Goal: Information Seeking & Learning: Learn about a topic

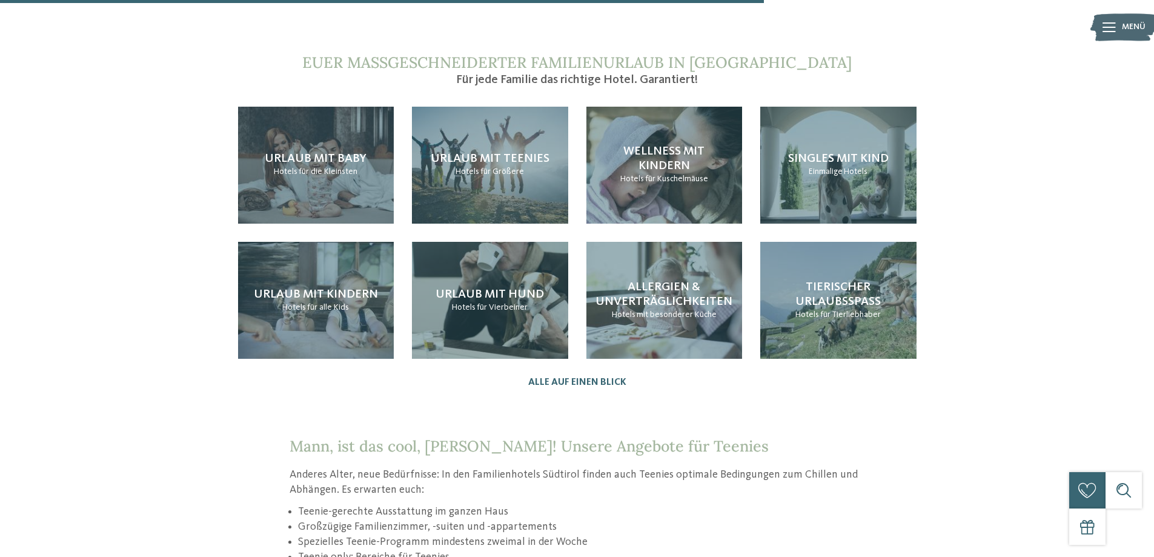
scroll to position [1271, 0]
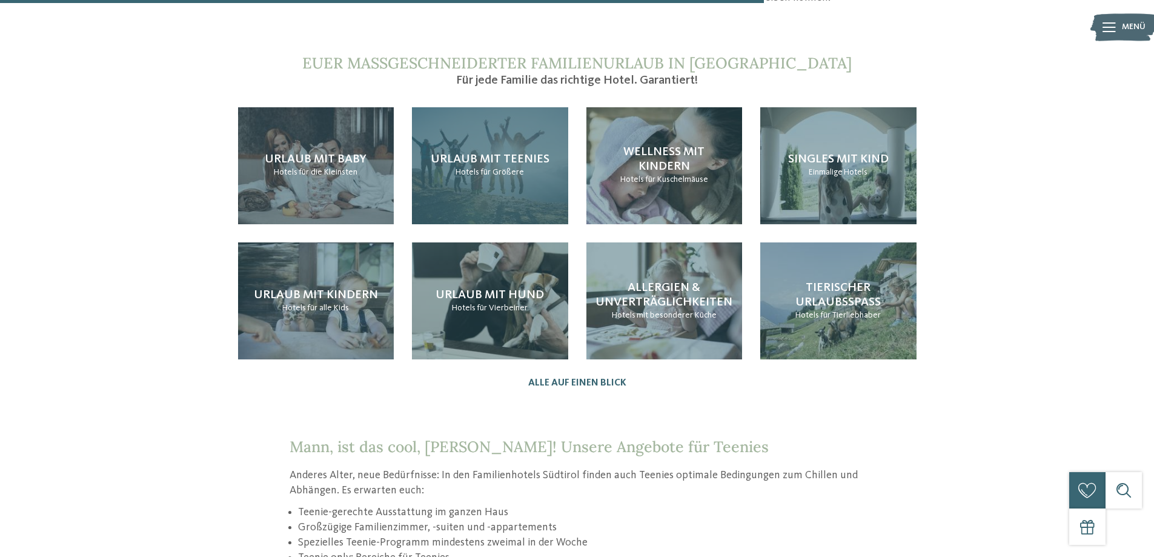
click at [494, 168] on span "für Größere" at bounding box center [502, 172] width 44 height 8
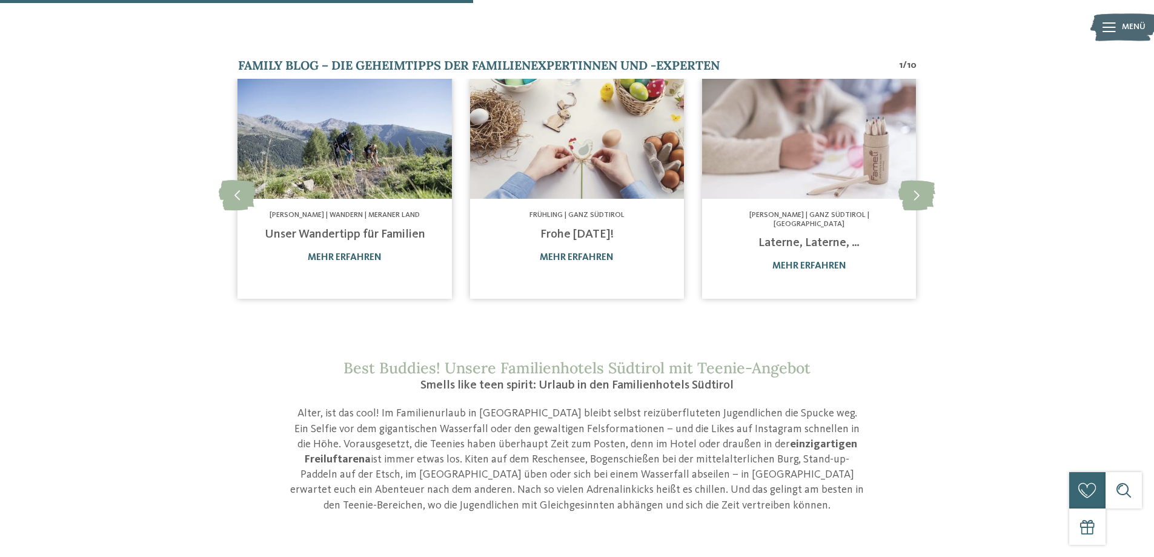
scroll to position [787, 0]
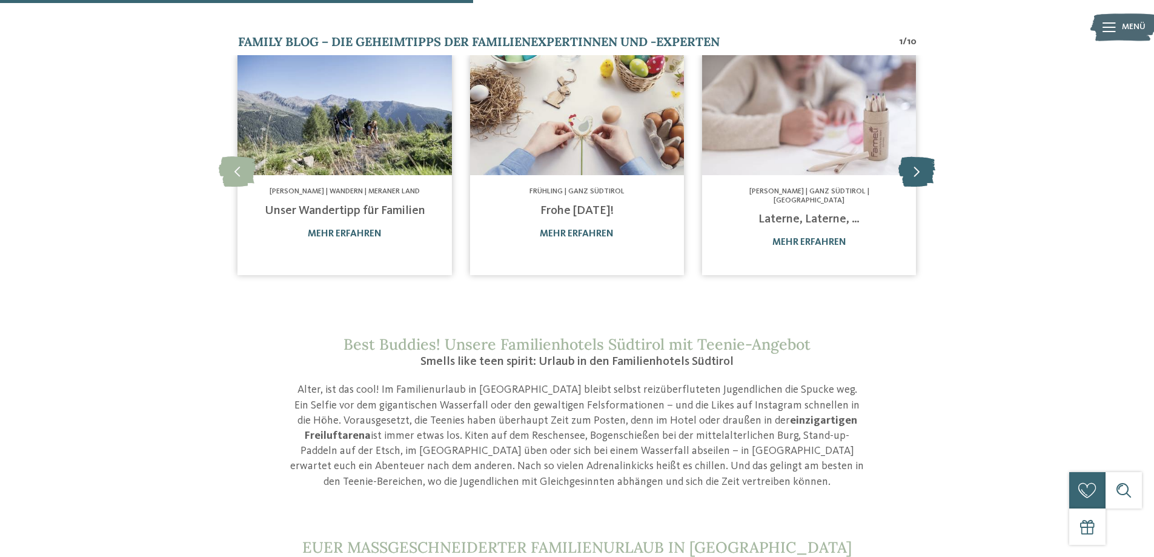
click at [912, 157] on icon at bounding box center [916, 171] width 37 height 30
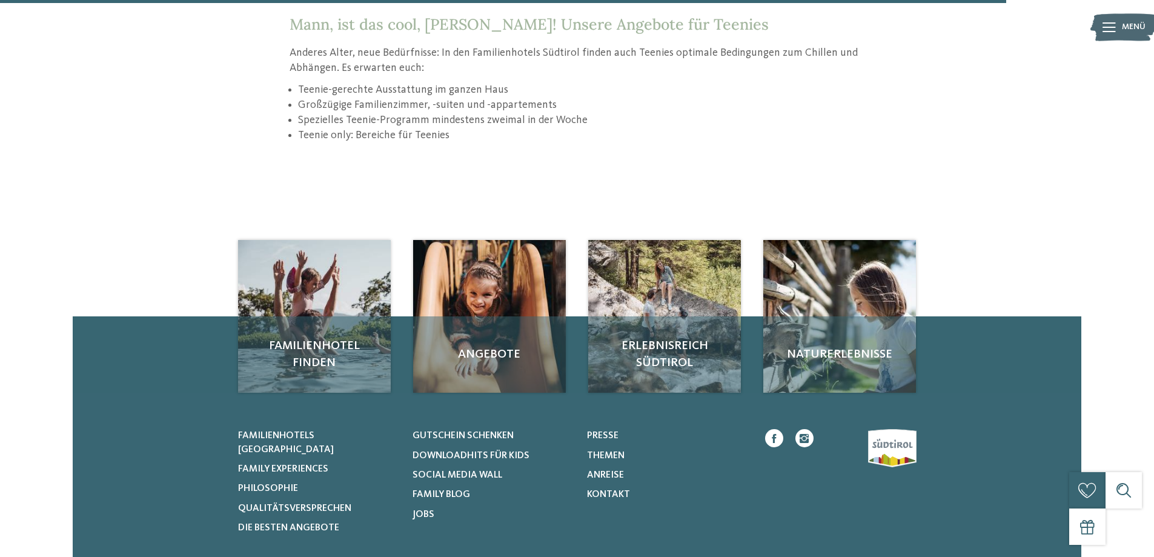
scroll to position [1696, 0]
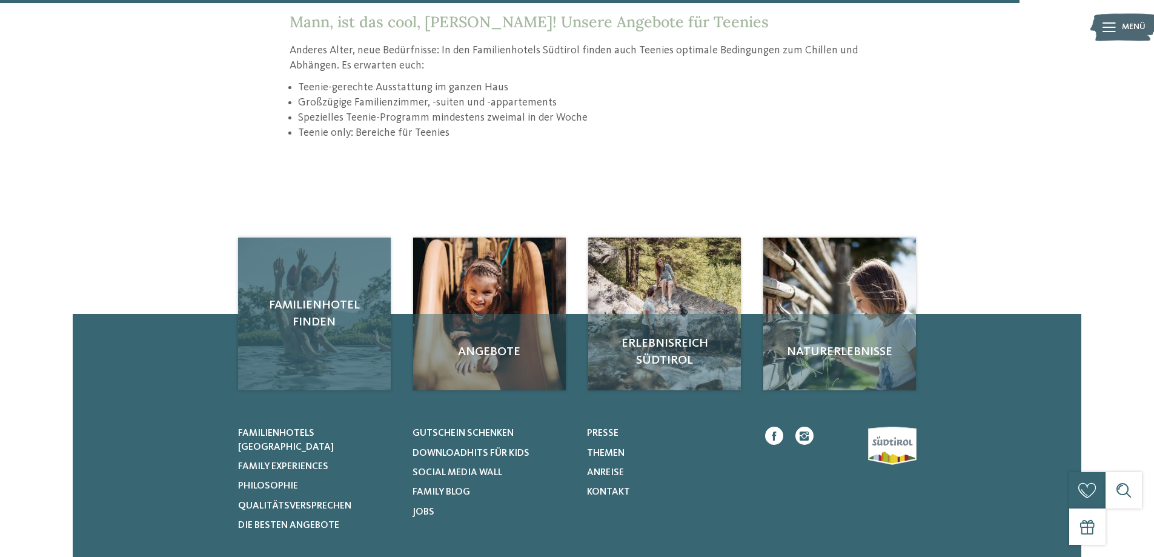
click at [302, 317] on div "Familienhotel finden" at bounding box center [314, 313] width 153 height 153
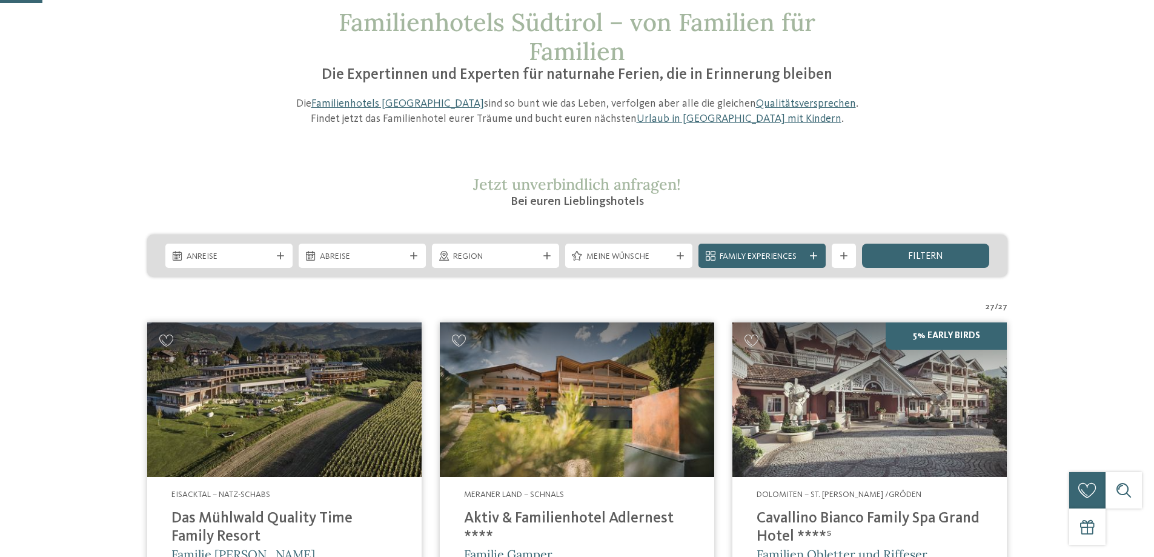
scroll to position [182, 0]
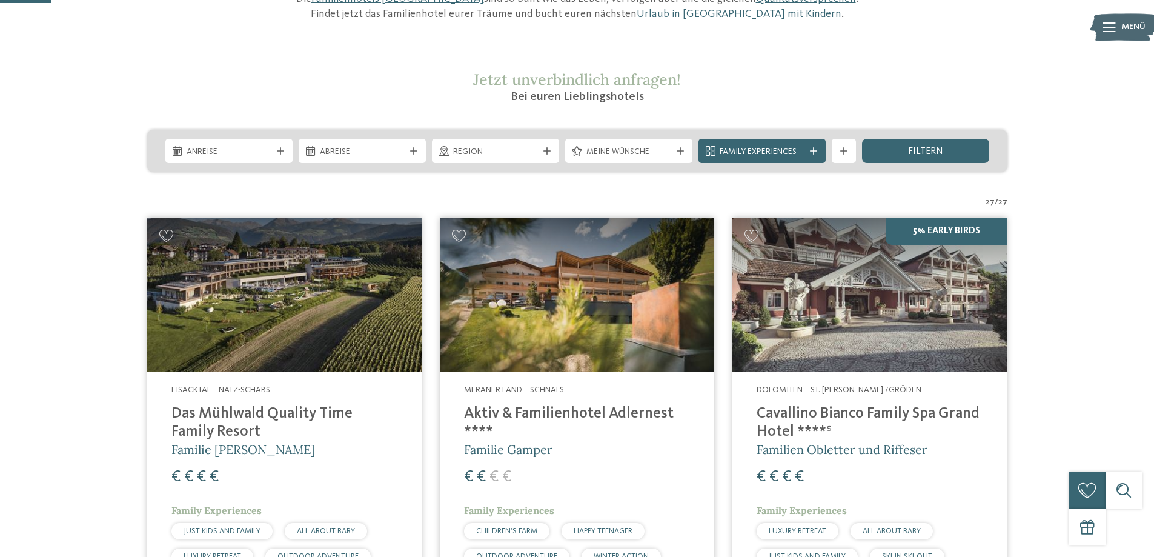
click at [563, 328] on img at bounding box center [577, 294] width 274 height 154
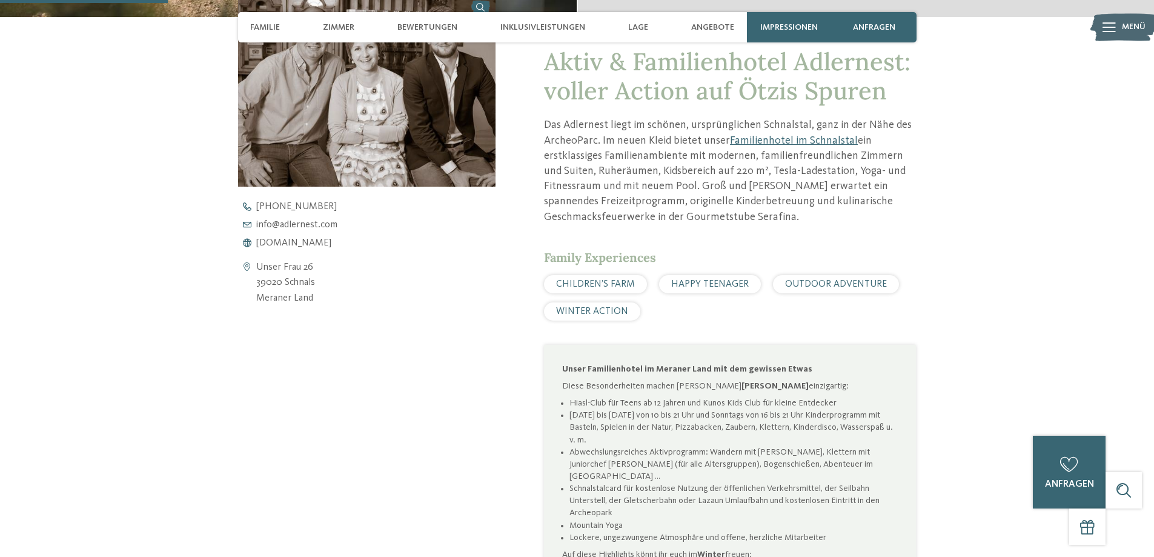
scroll to position [606, 0]
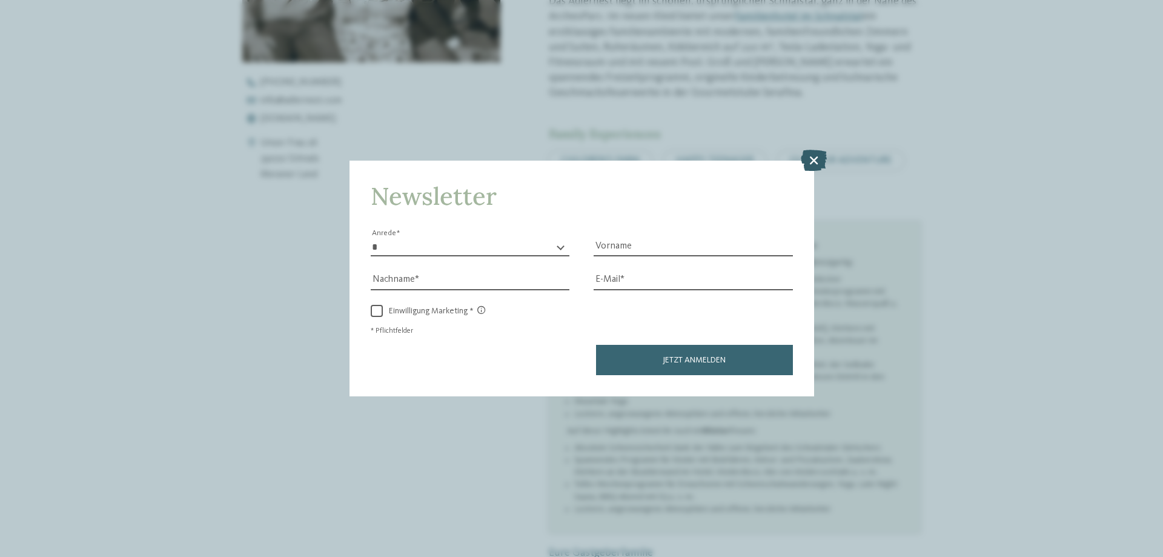
click at [813, 156] on icon at bounding box center [814, 160] width 26 height 21
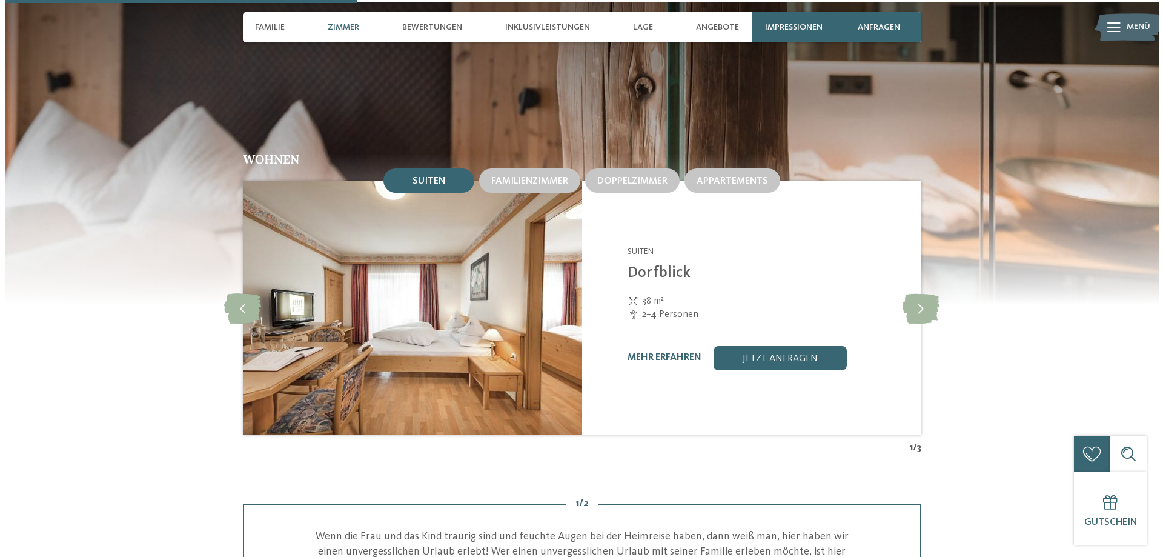
scroll to position [1272, 0]
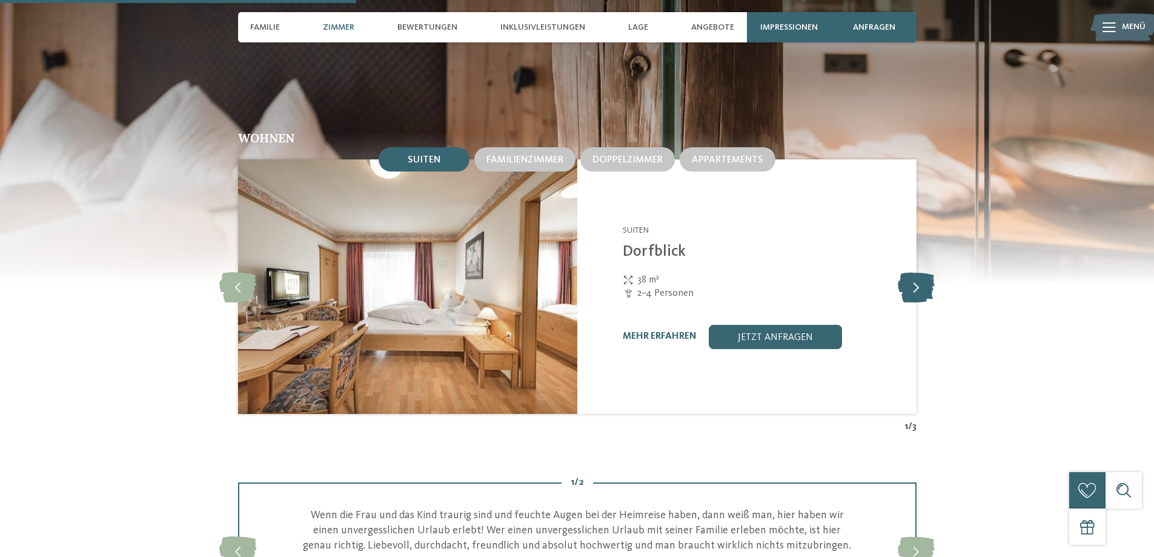
click at [914, 286] on icon at bounding box center [916, 286] width 37 height 30
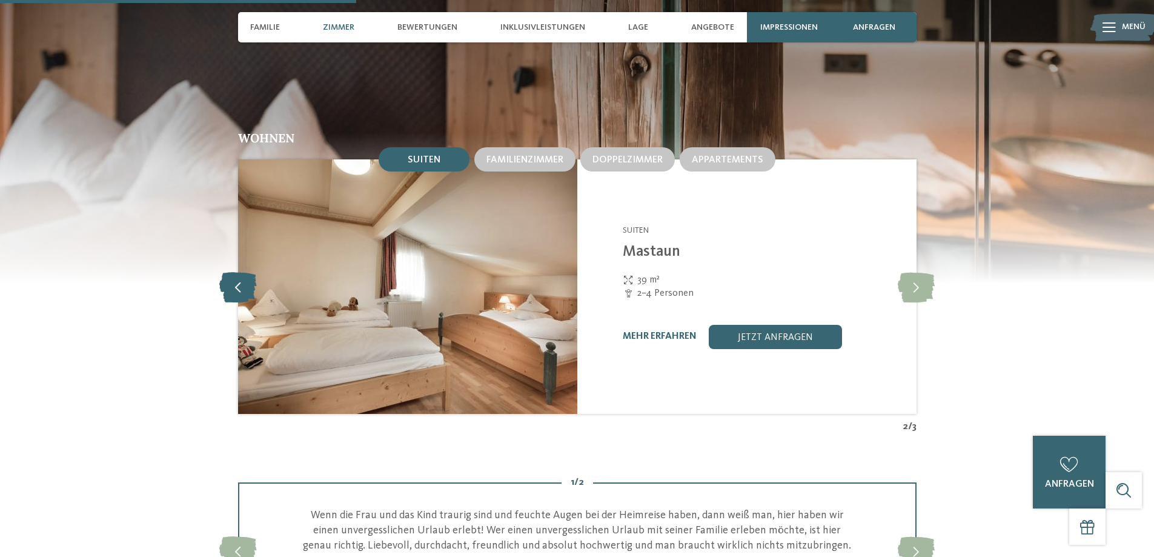
click at [248, 291] on icon at bounding box center [237, 286] width 37 height 30
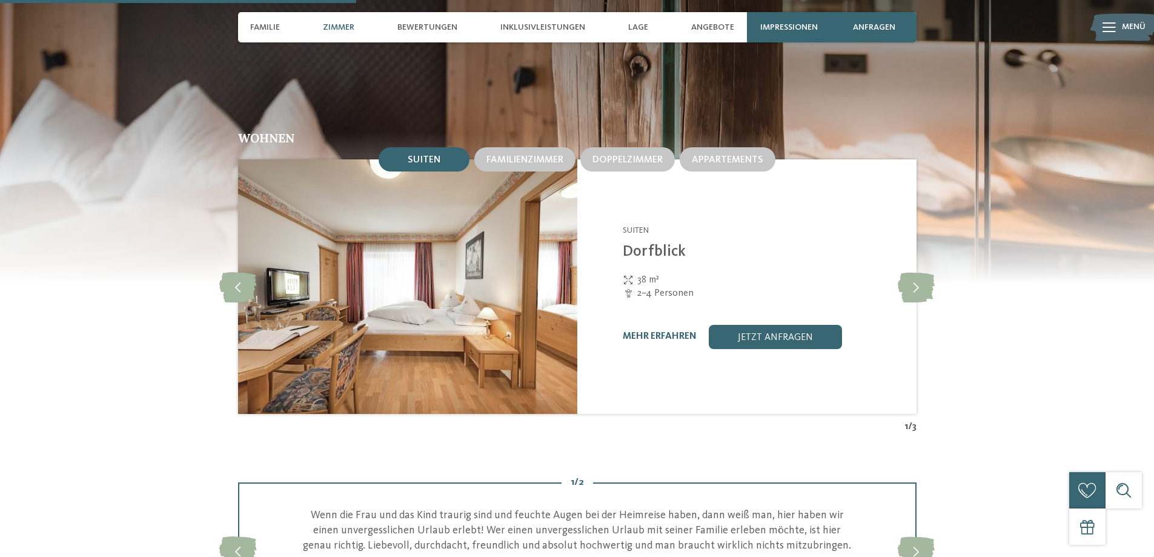
click at [457, 301] on img at bounding box center [407, 286] width 339 height 254
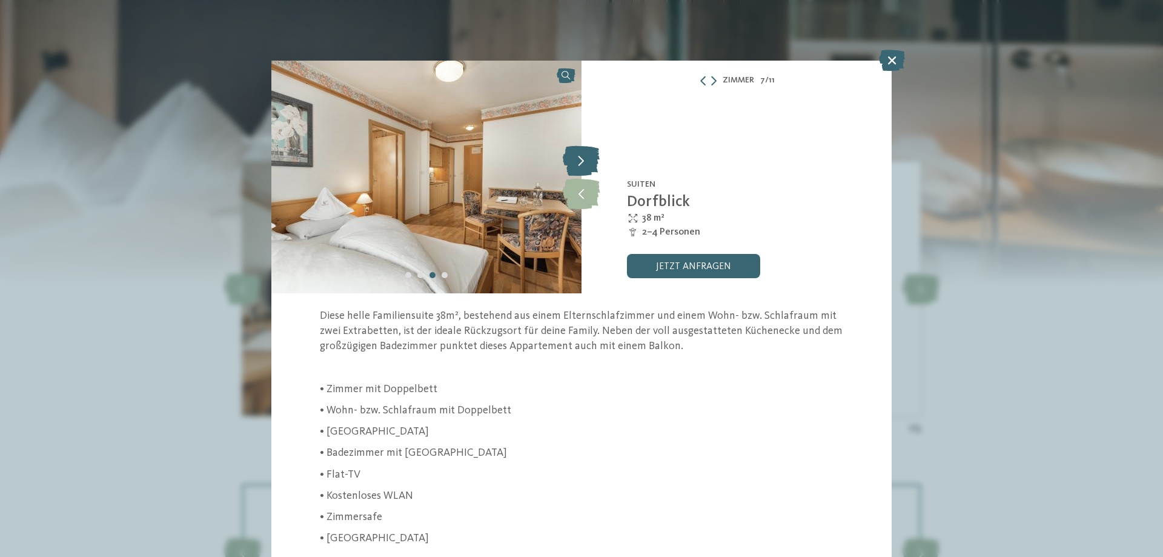
click at [581, 158] on icon at bounding box center [581, 160] width 37 height 30
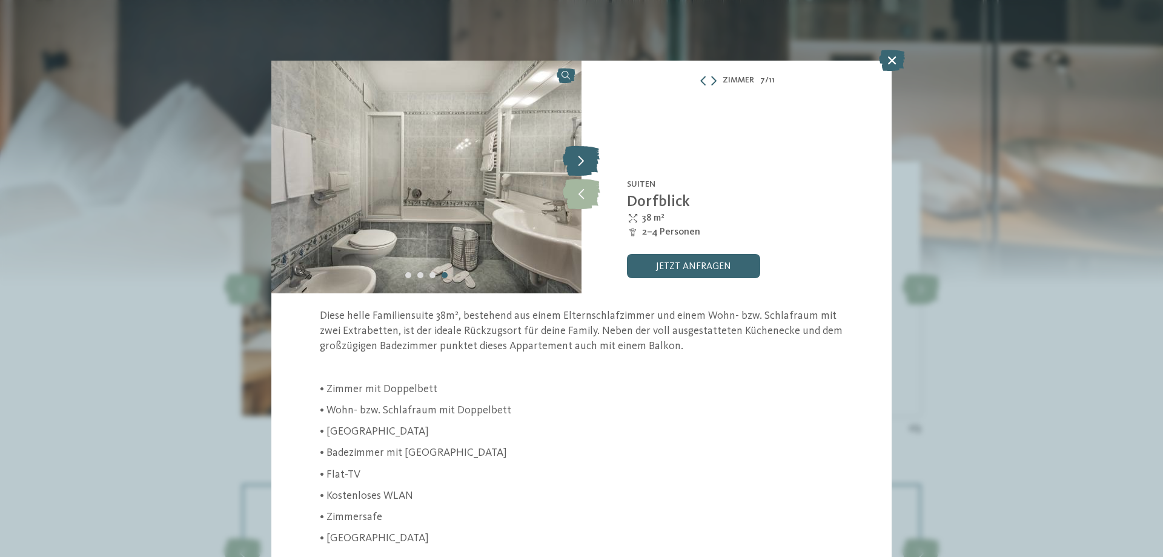
click at [581, 158] on icon at bounding box center [581, 160] width 37 height 30
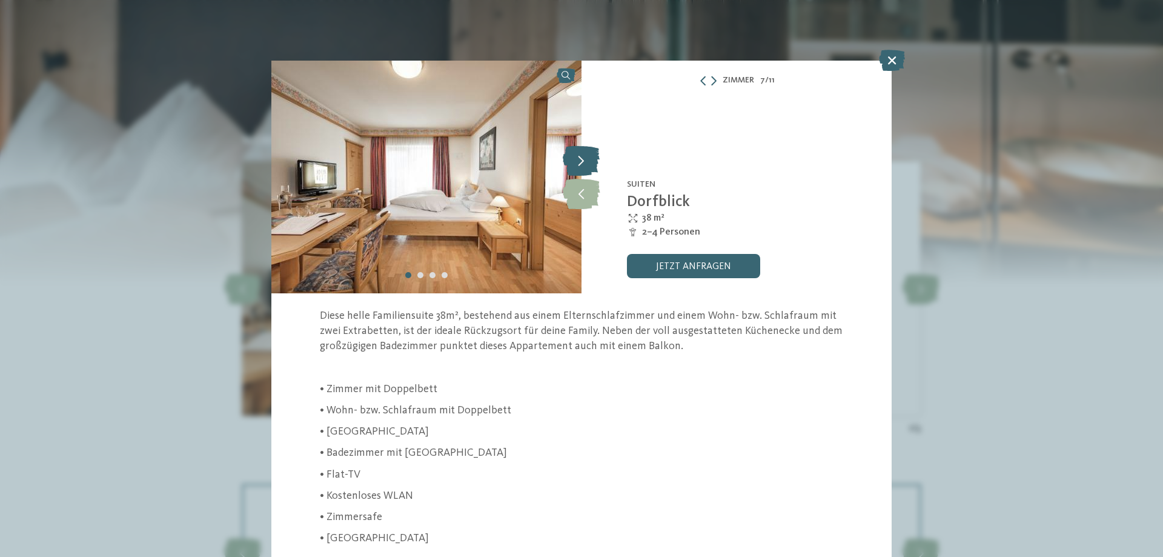
click at [581, 158] on icon at bounding box center [581, 160] width 37 height 30
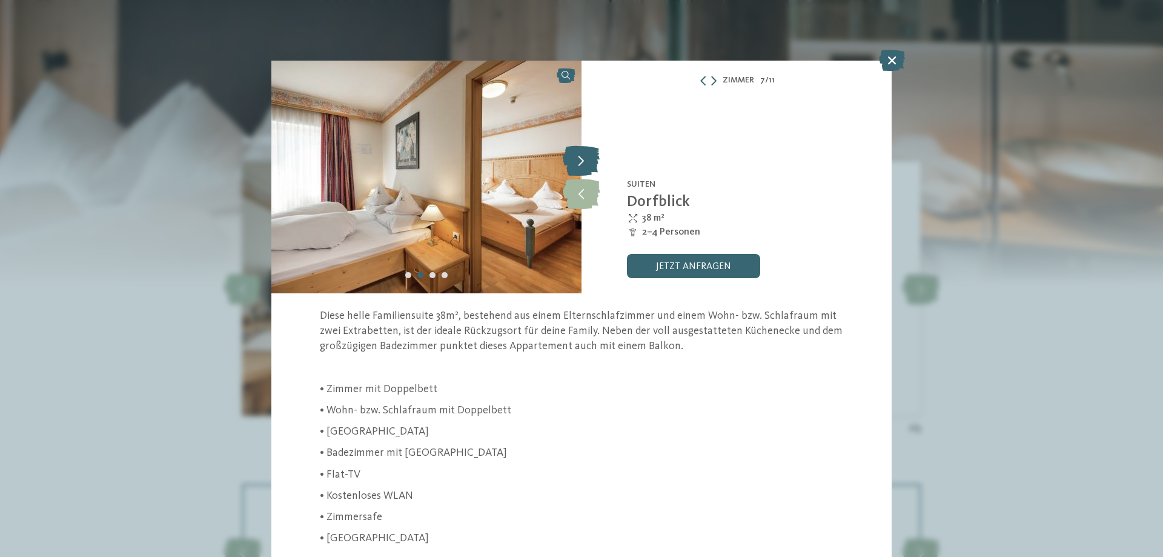
click at [581, 158] on icon at bounding box center [581, 160] width 37 height 30
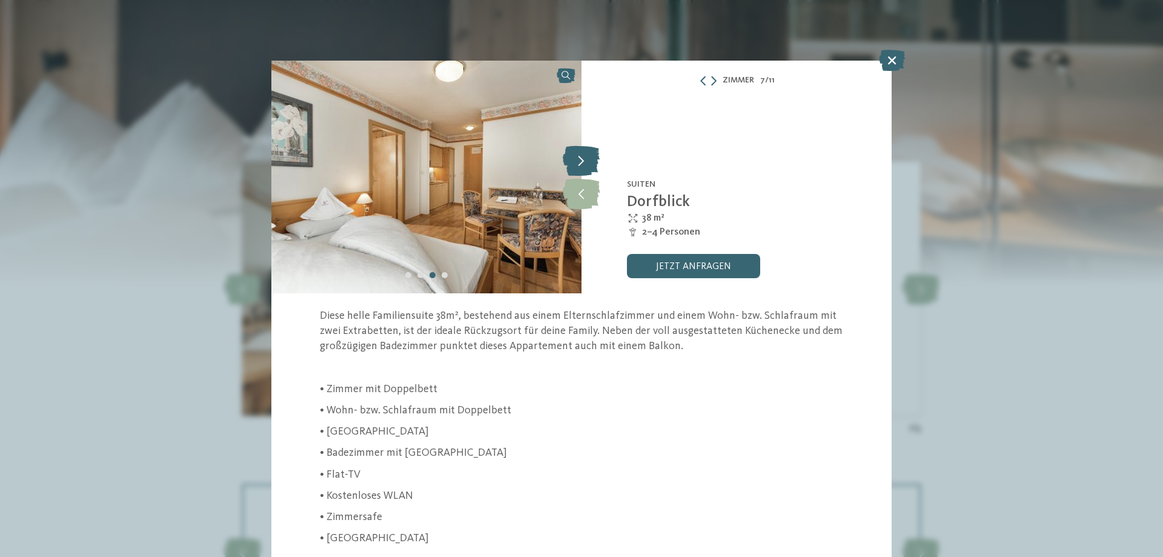
click at [581, 158] on icon at bounding box center [581, 160] width 37 height 30
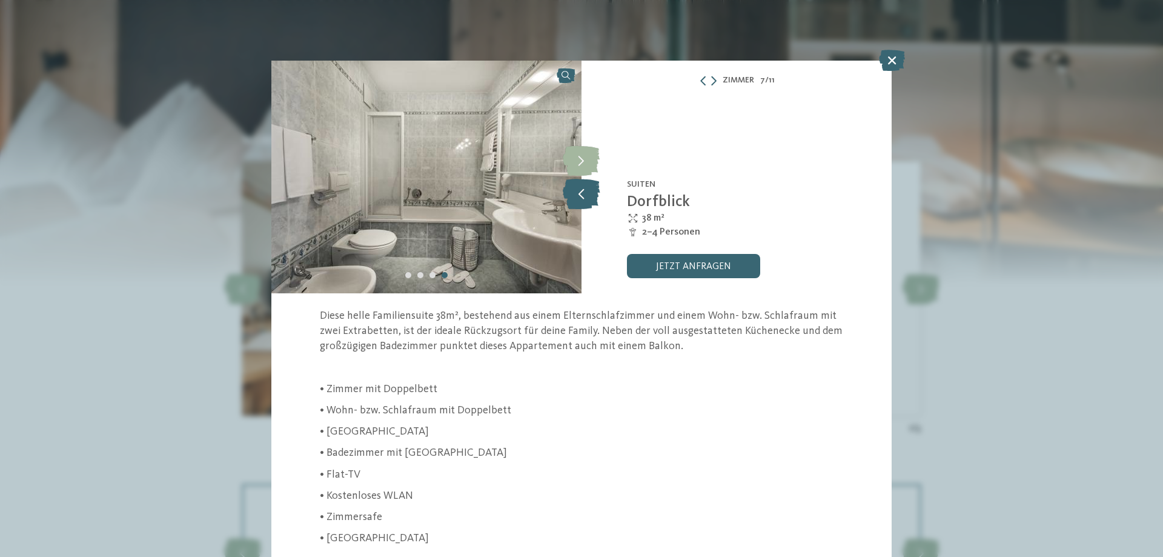
click at [580, 196] on icon at bounding box center [581, 194] width 37 height 30
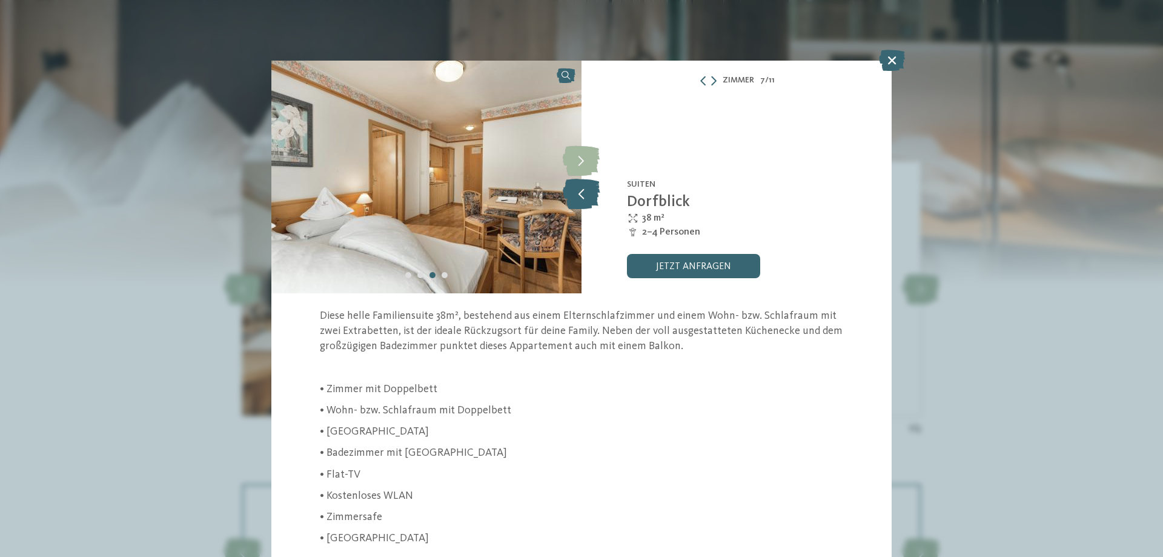
click at [579, 195] on icon at bounding box center [581, 194] width 37 height 30
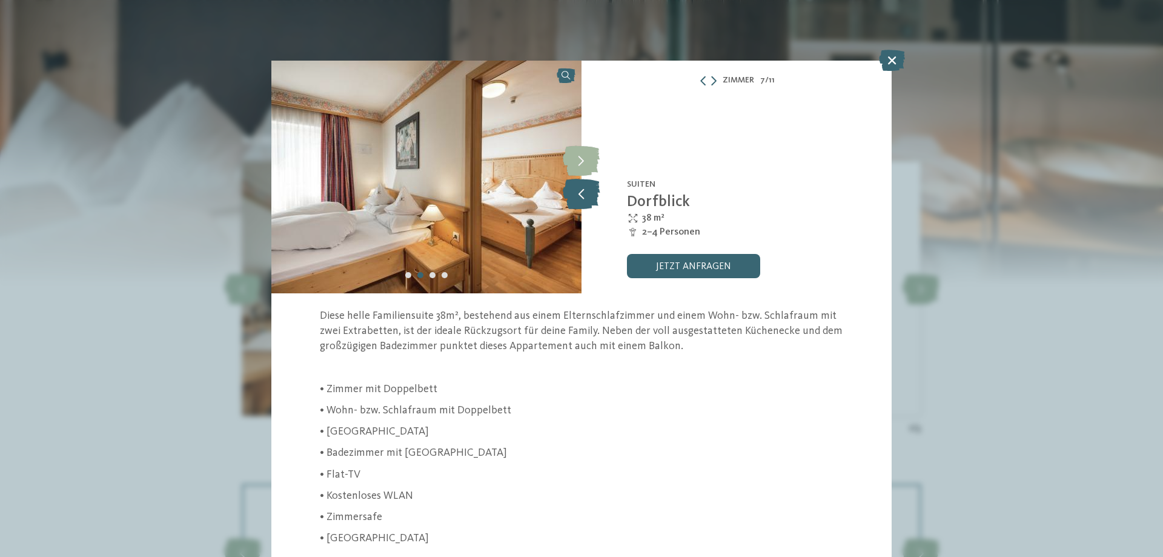
click at [579, 195] on icon at bounding box center [581, 194] width 37 height 30
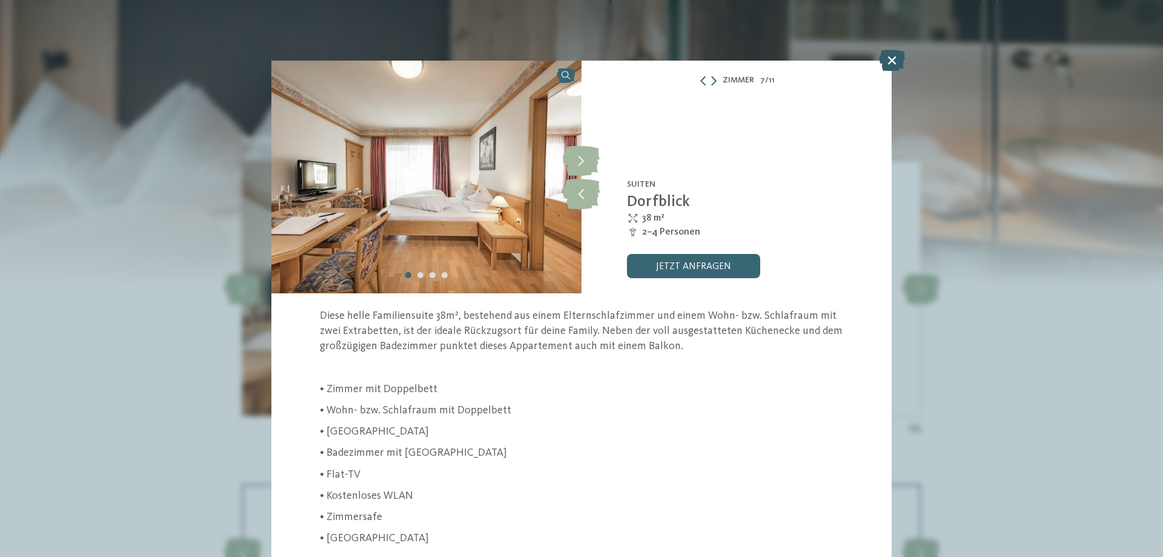
click at [897, 63] on icon at bounding box center [892, 60] width 26 height 21
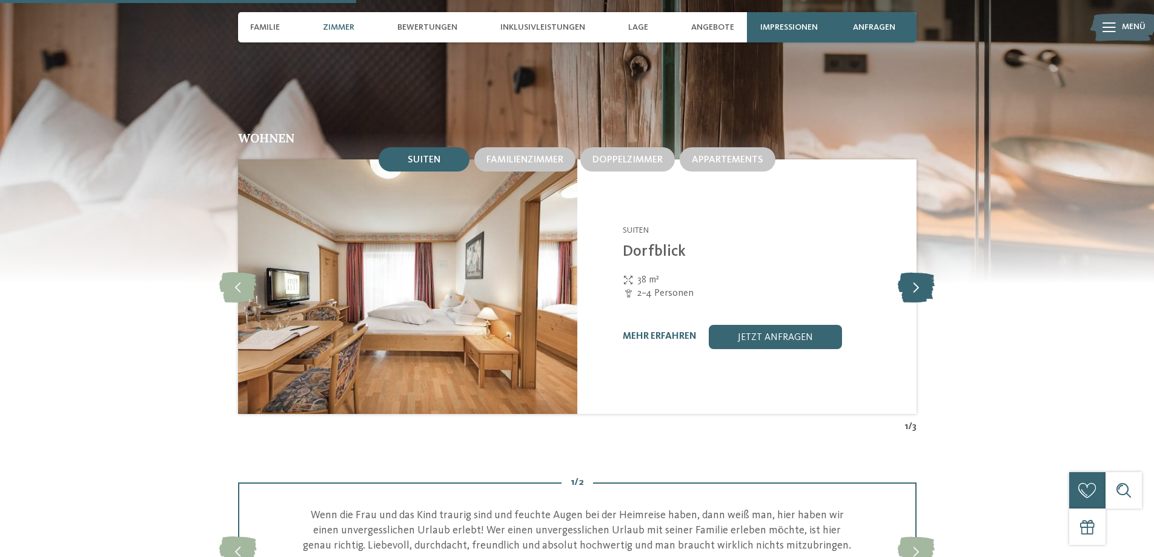
click at [916, 288] on icon at bounding box center [916, 286] width 37 height 30
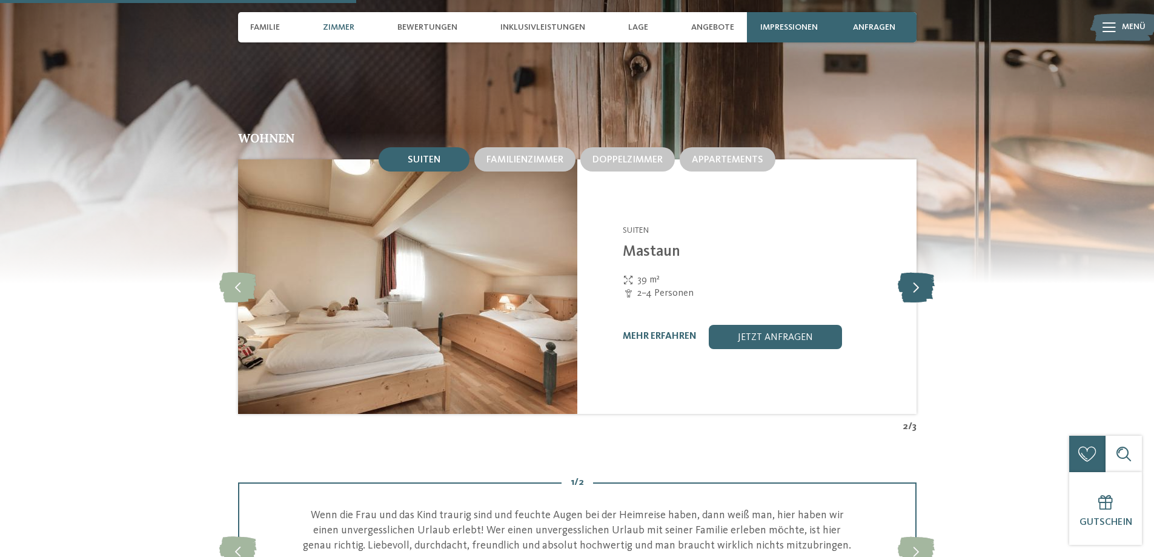
click at [916, 288] on icon at bounding box center [916, 286] width 37 height 30
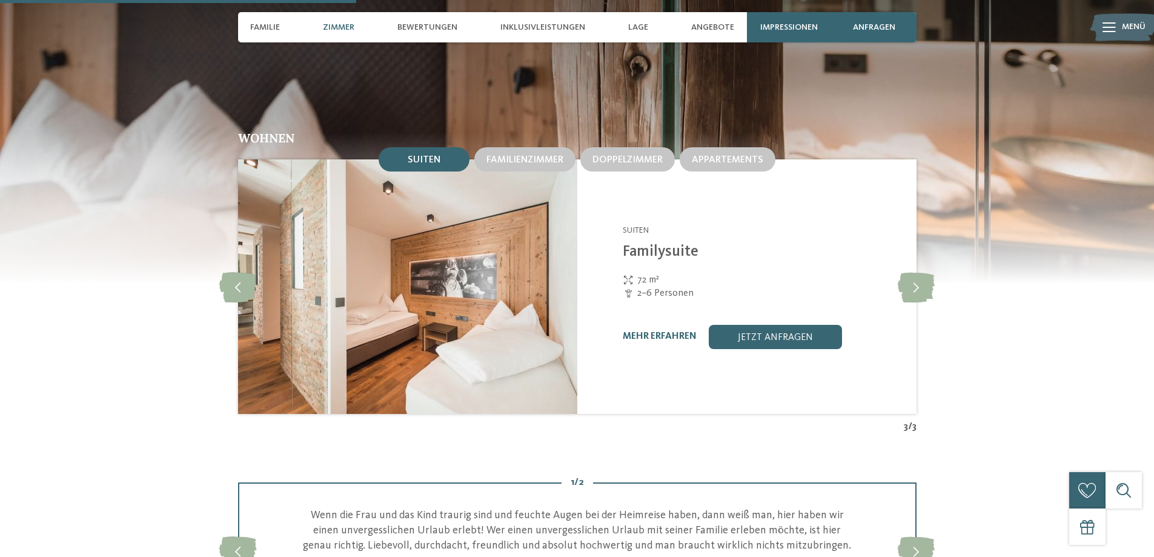
click at [412, 284] on img at bounding box center [407, 286] width 339 height 254
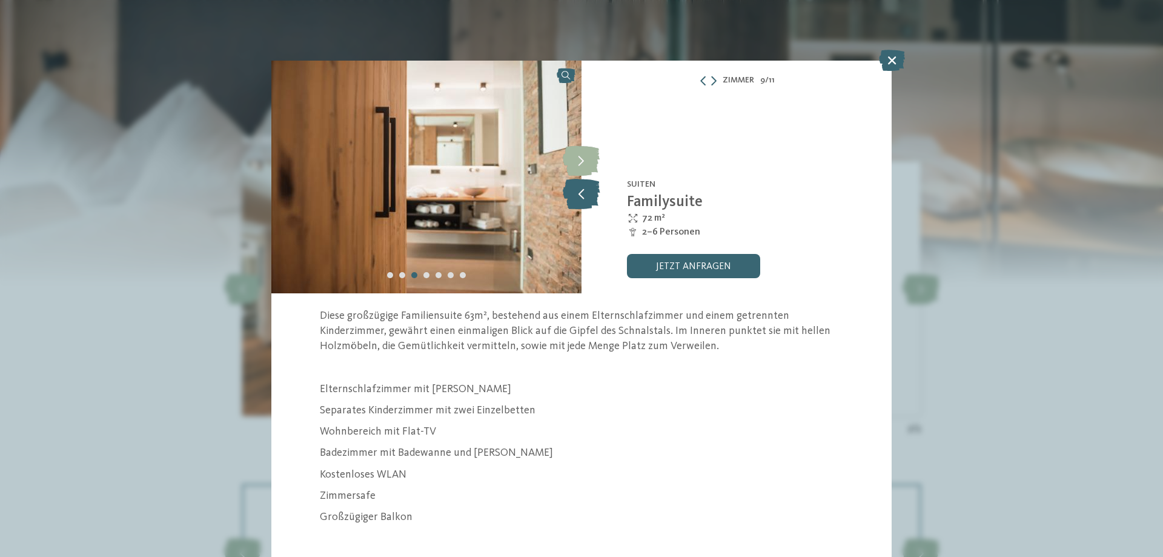
click at [584, 196] on icon at bounding box center [581, 194] width 37 height 30
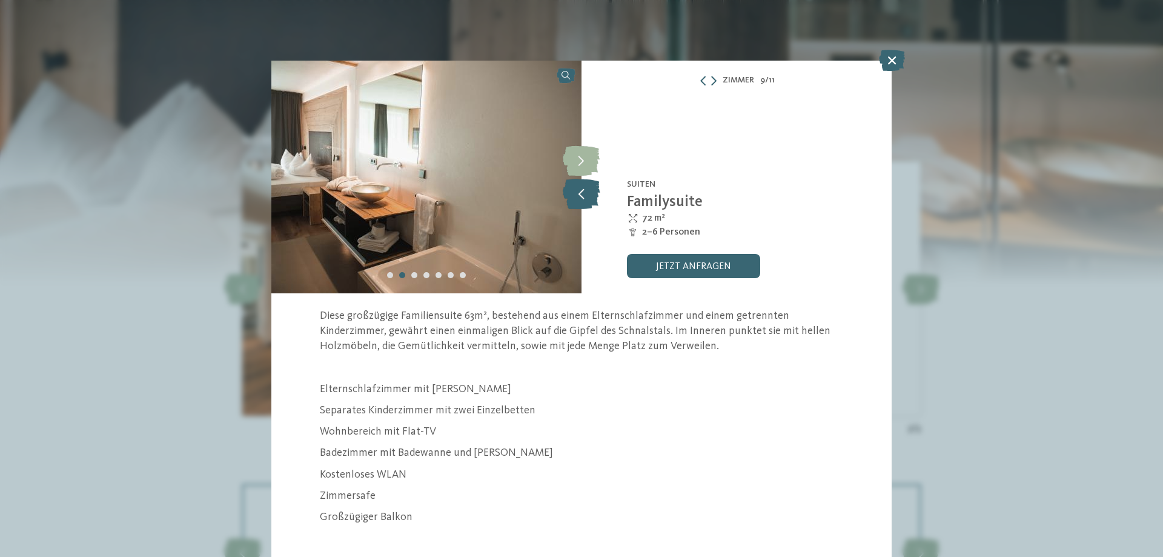
click at [584, 196] on icon at bounding box center [581, 194] width 37 height 30
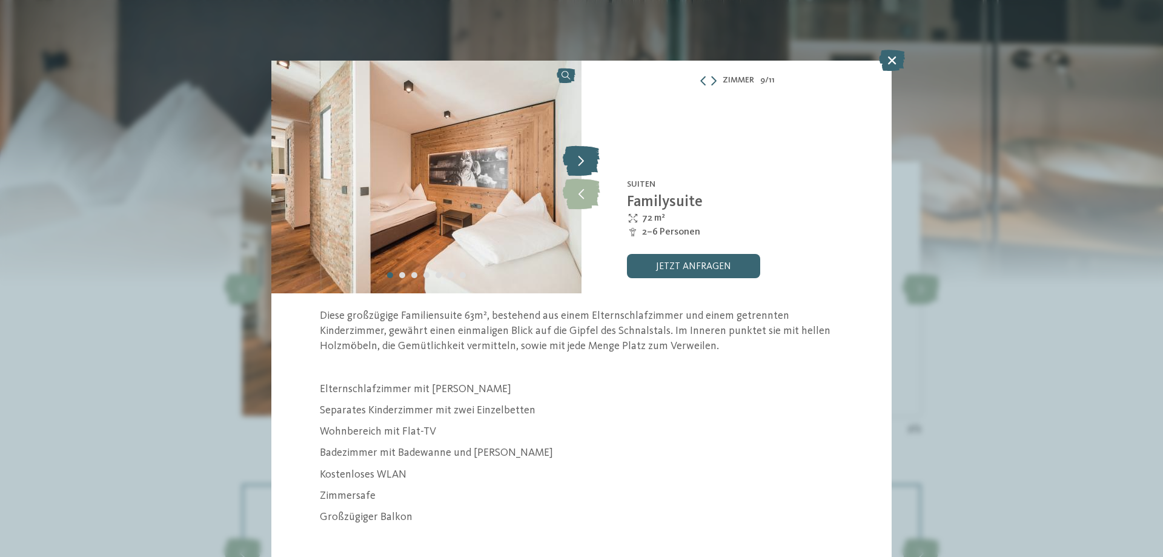
click at [589, 157] on icon at bounding box center [581, 160] width 37 height 30
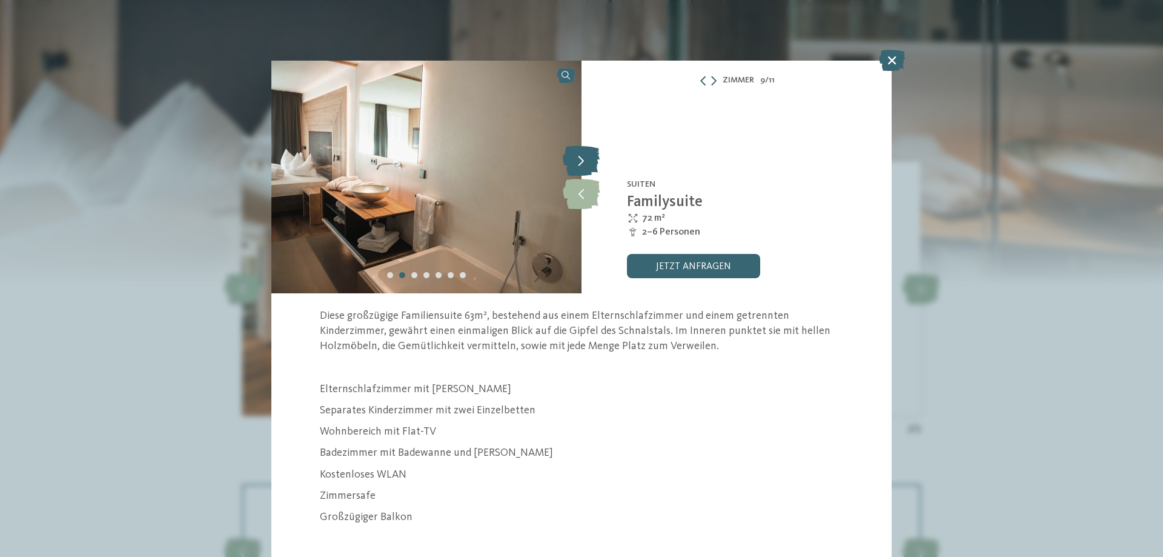
click at [589, 157] on icon at bounding box center [581, 160] width 37 height 30
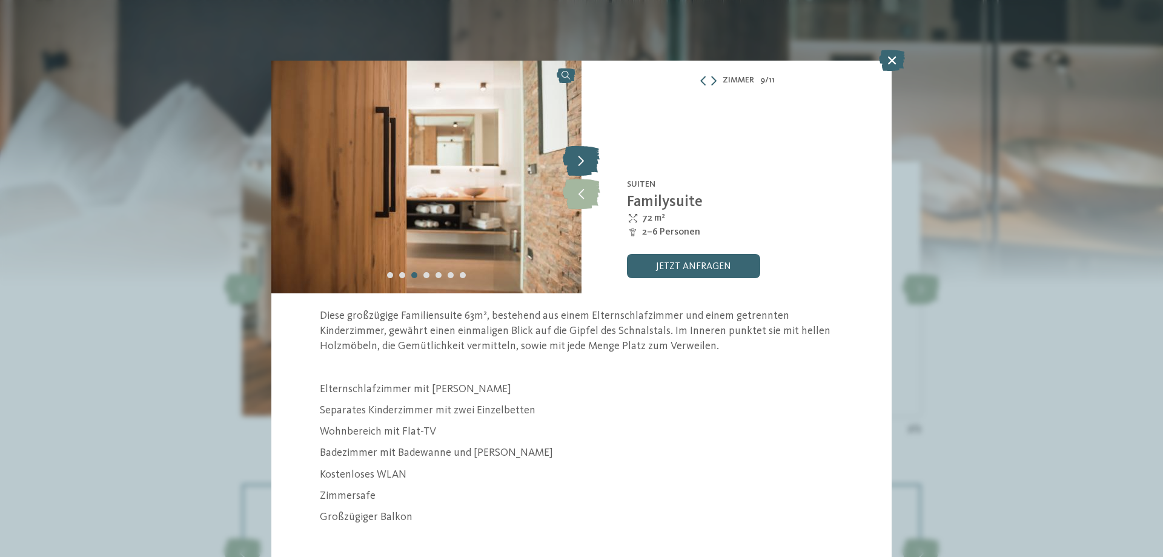
click at [589, 157] on icon at bounding box center [581, 160] width 37 height 30
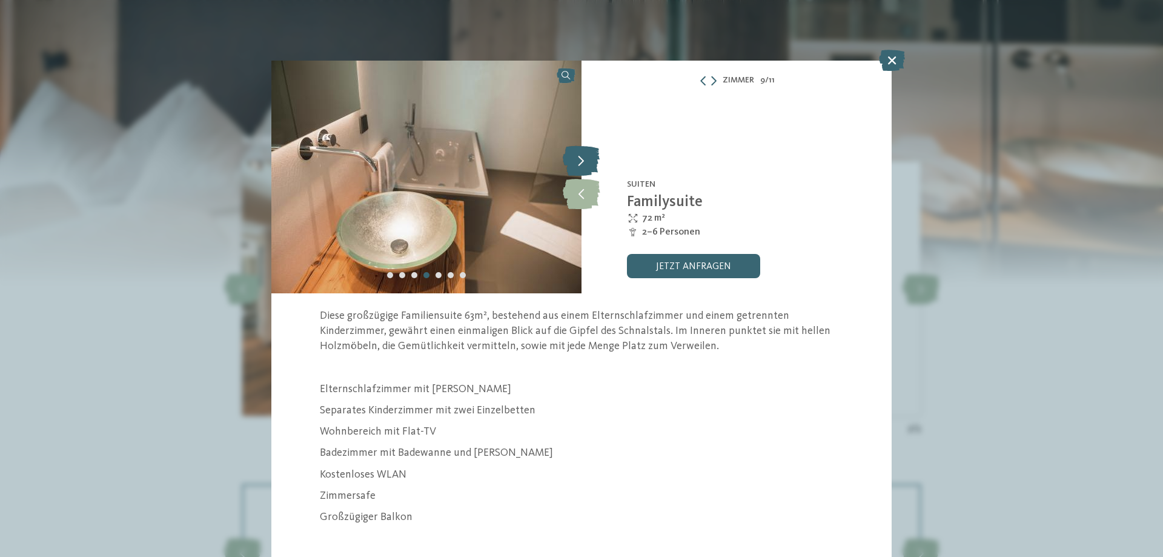
click at [589, 157] on icon at bounding box center [581, 160] width 37 height 30
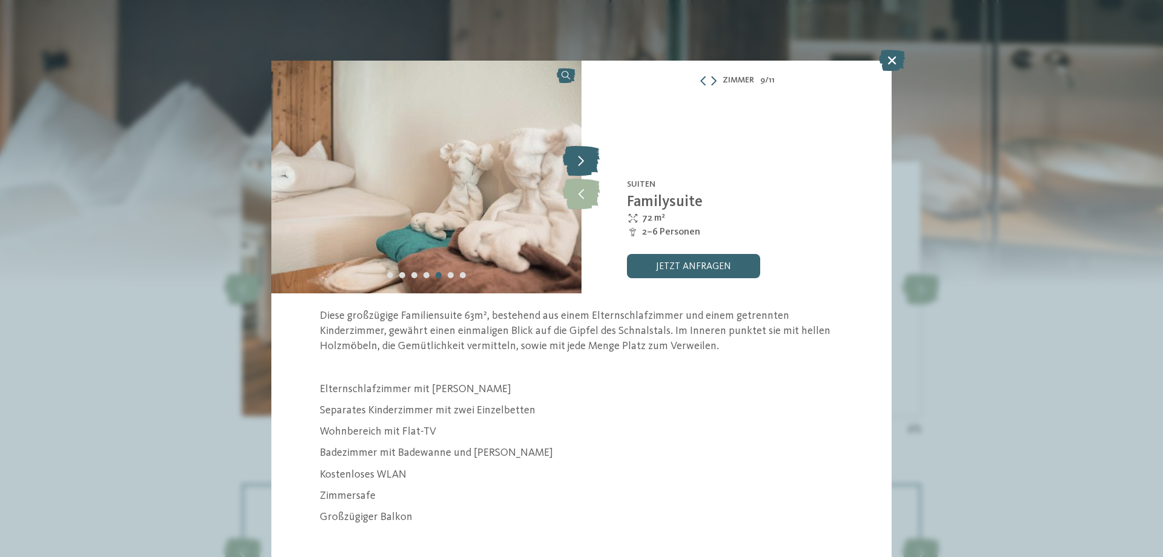
click at [589, 157] on icon at bounding box center [581, 160] width 37 height 30
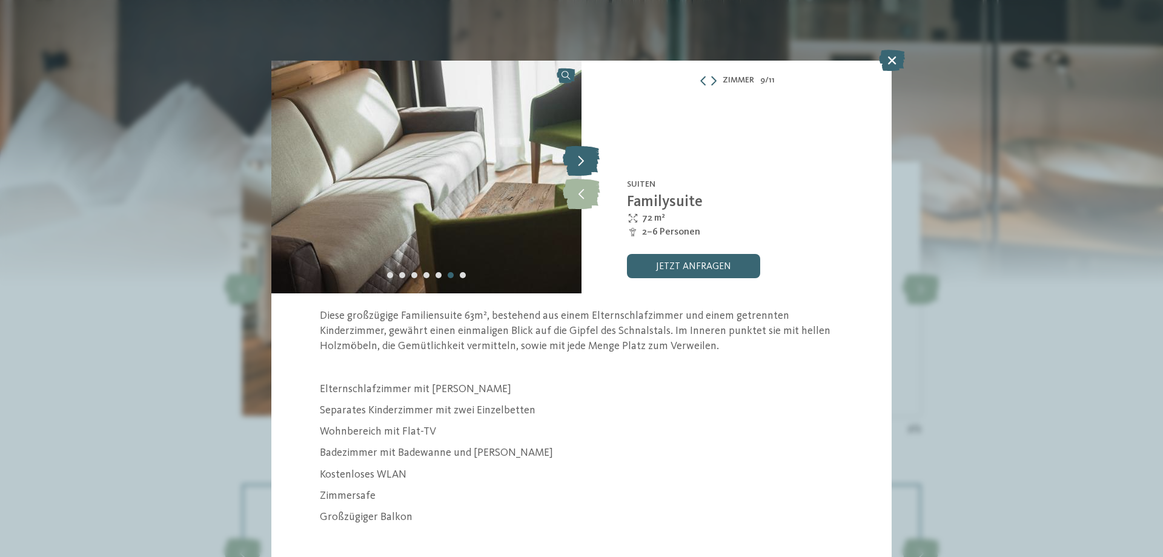
click at [589, 157] on icon at bounding box center [581, 160] width 37 height 30
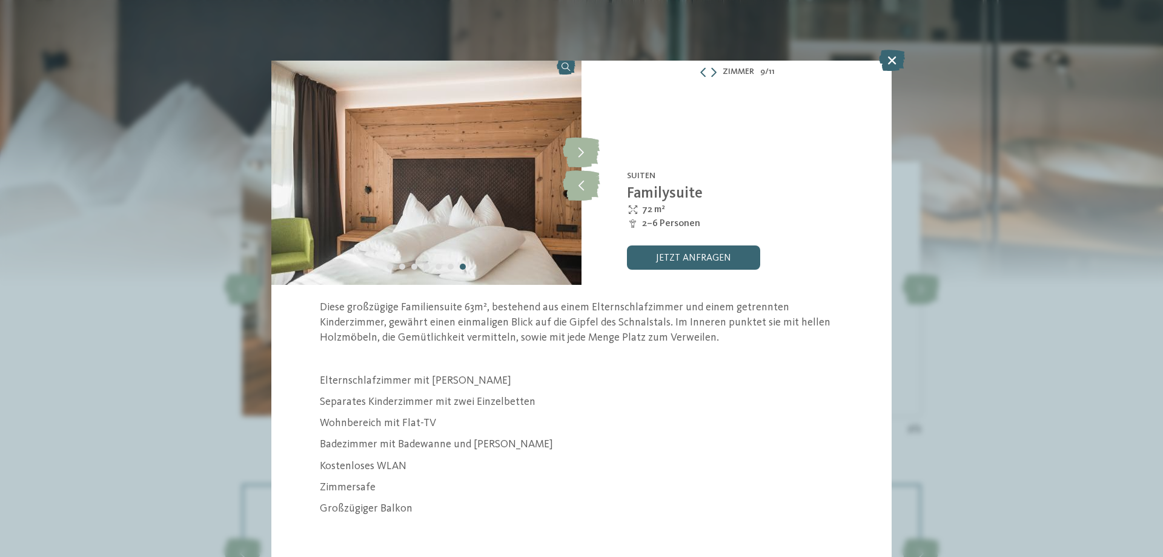
scroll to position [11, 0]
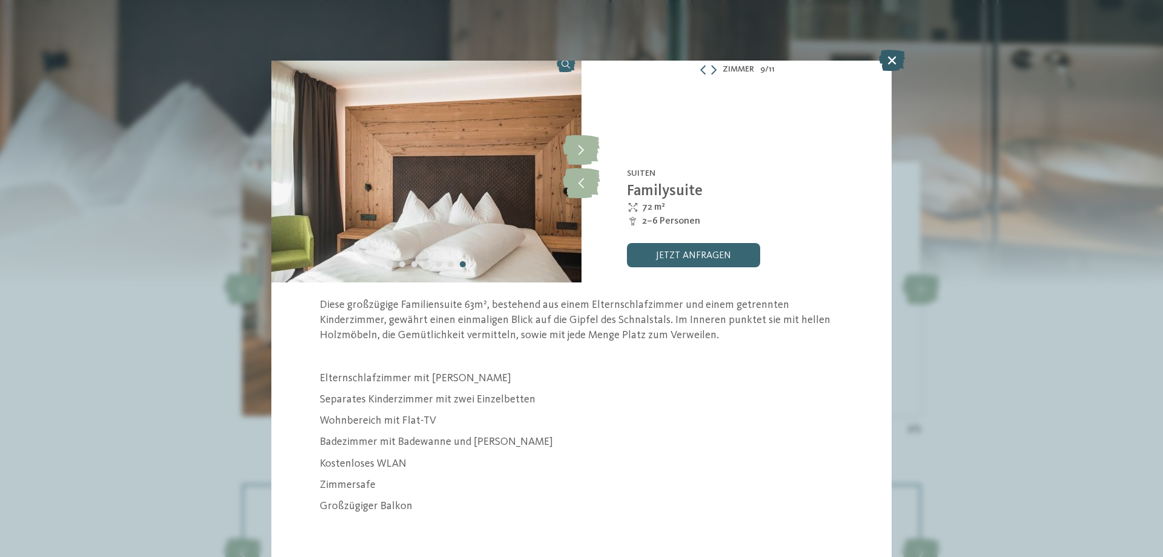
click at [894, 56] on icon at bounding box center [892, 60] width 26 height 21
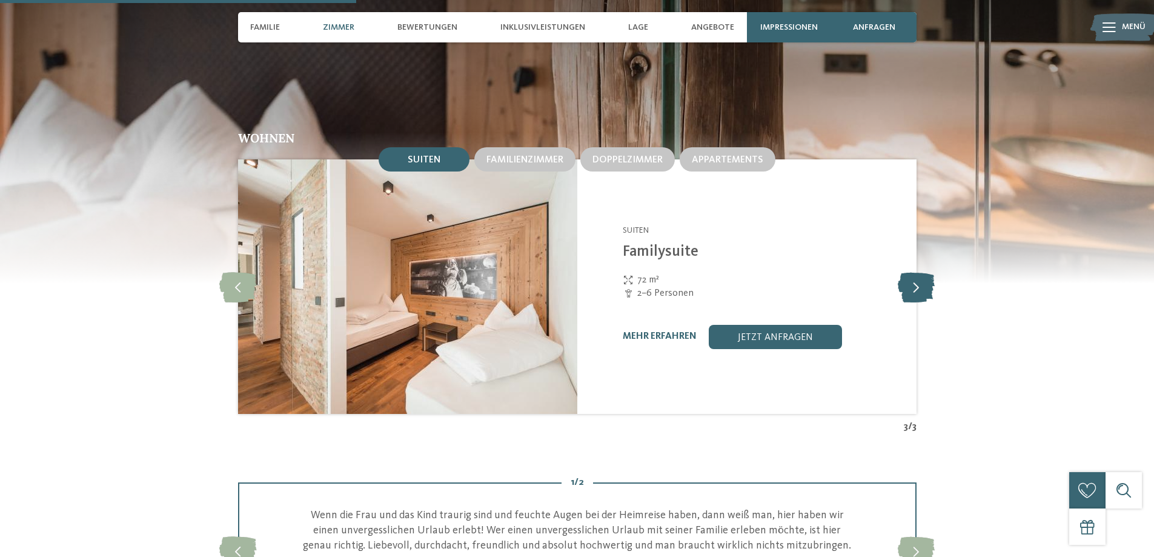
click at [914, 291] on icon at bounding box center [916, 286] width 37 height 30
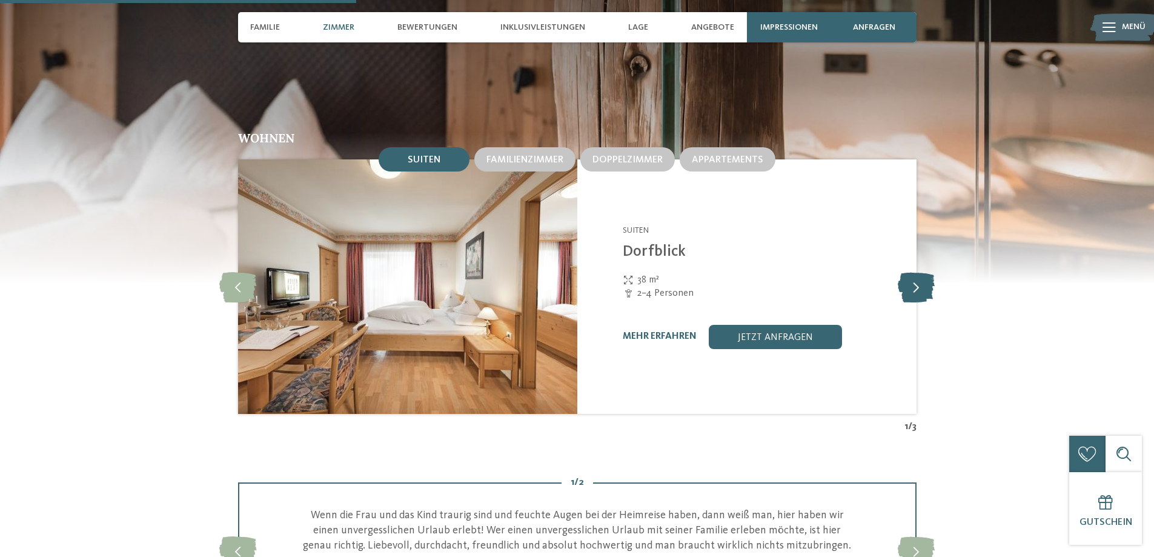
click at [914, 291] on icon at bounding box center [916, 286] width 37 height 30
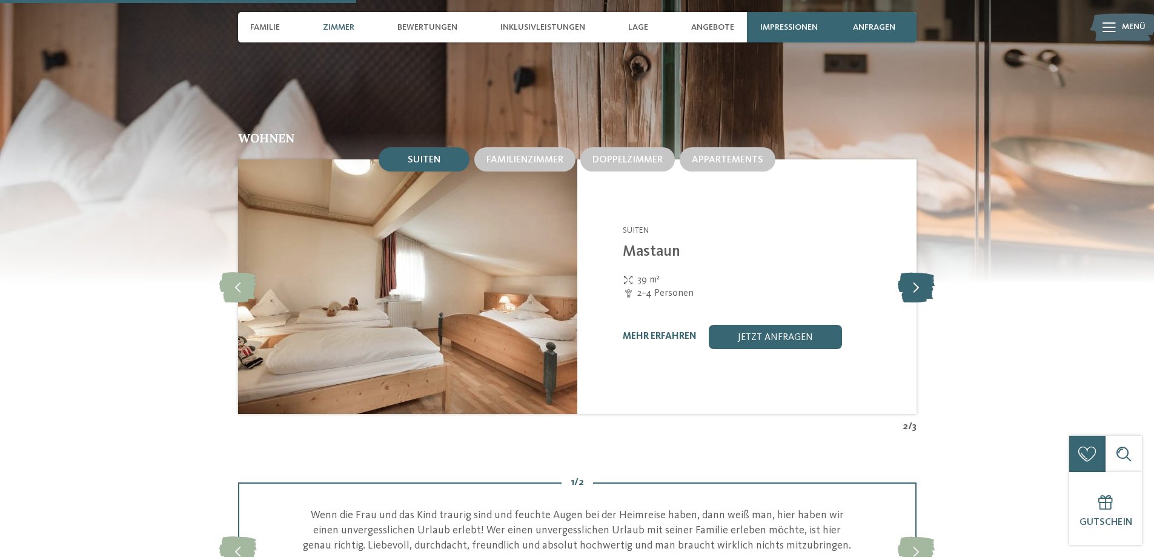
click at [914, 291] on icon at bounding box center [916, 286] width 37 height 30
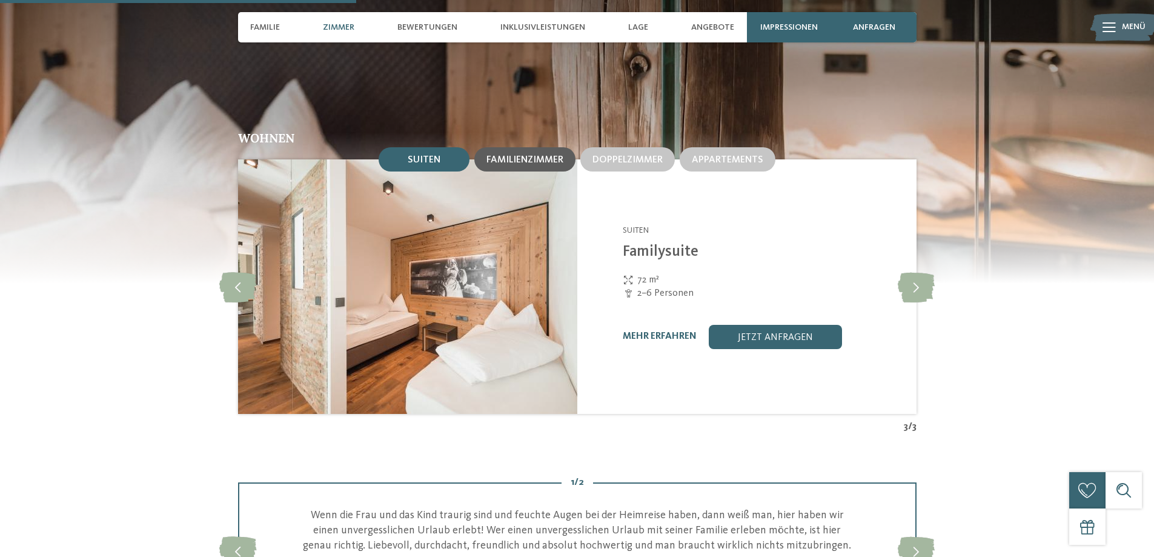
click at [520, 157] on span "Familienzimmer" at bounding box center [524, 160] width 77 height 10
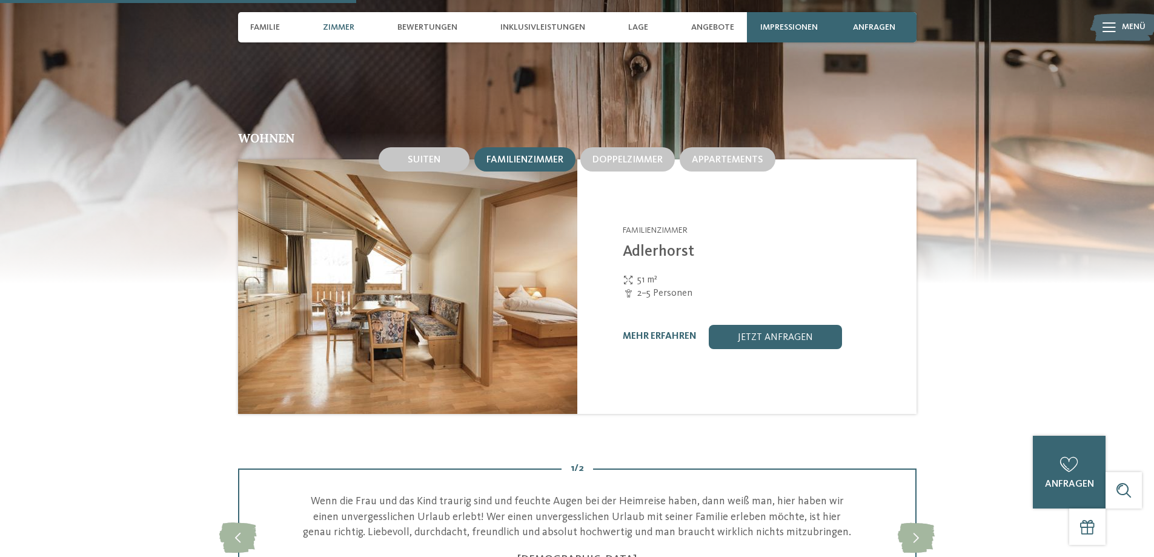
click at [472, 298] on img at bounding box center [407, 286] width 339 height 254
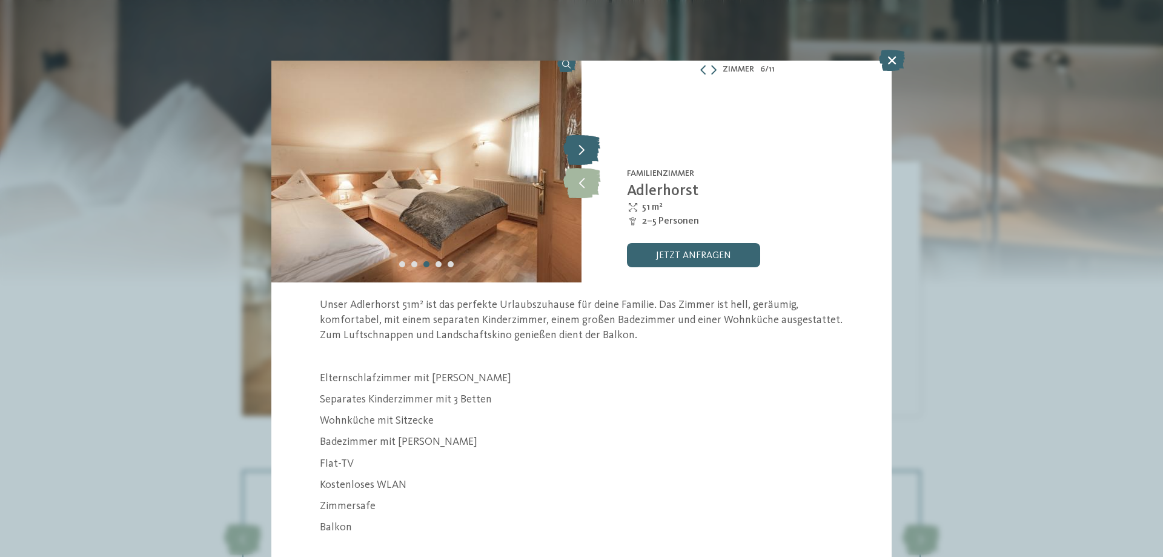
click at [578, 154] on icon at bounding box center [581, 149] width 37 height 30
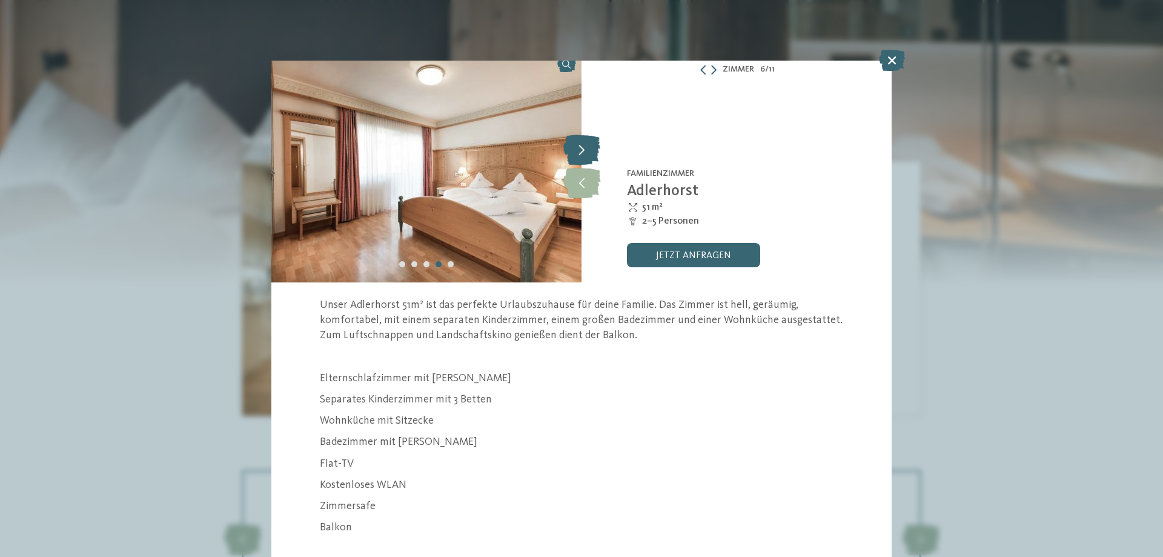
click at [578, 154] on icon at bounding box center [581, 149] width 37 height 30
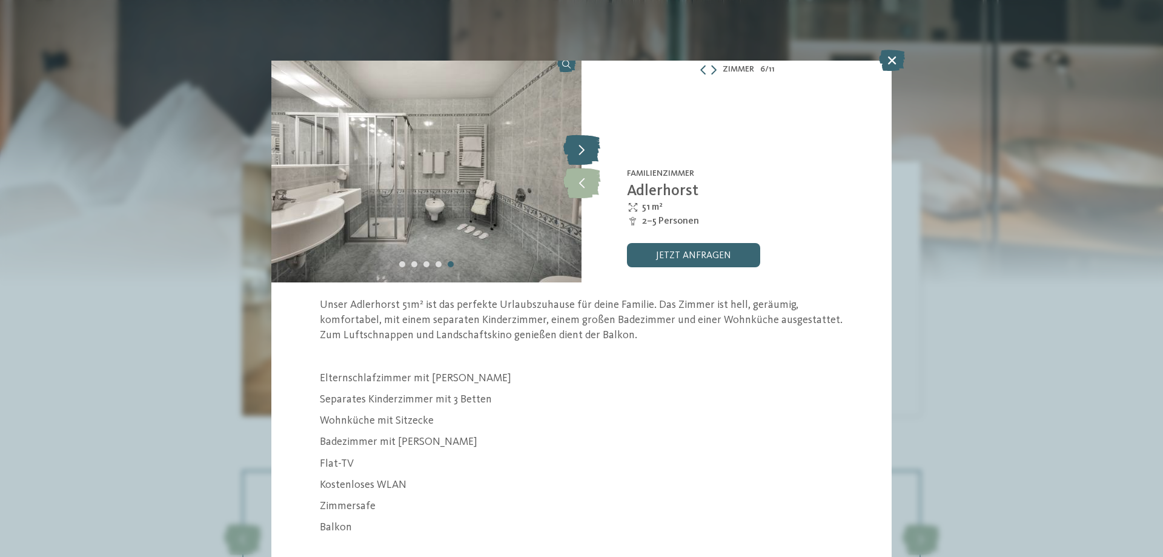
click at [578, 154] on icon at bounding box center [581, 149] width 37 height 30
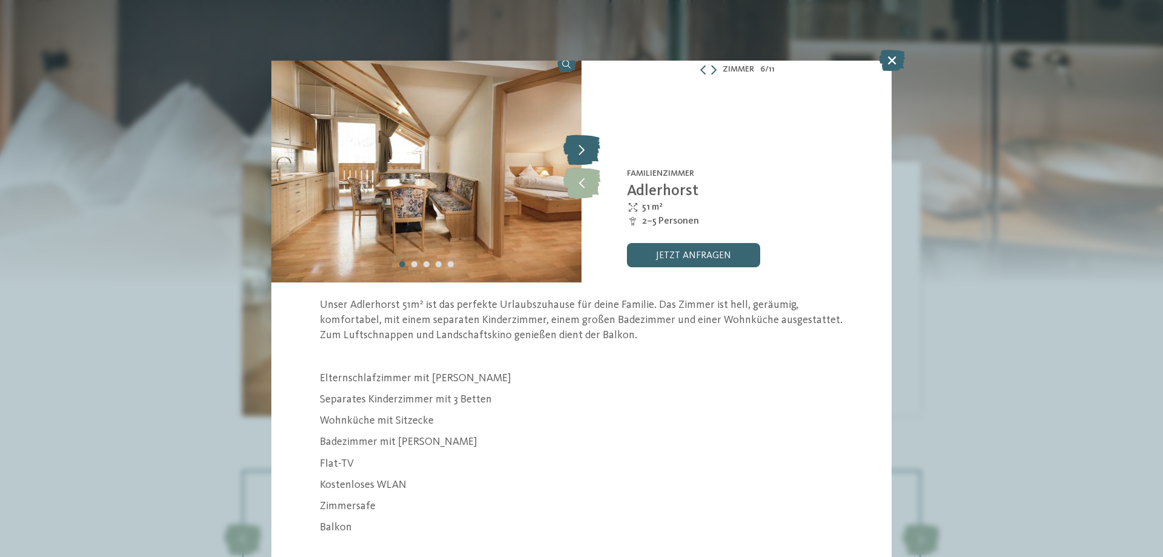
click at [578, 154] on icon at bounding box center [581, 149] width 37 height 30
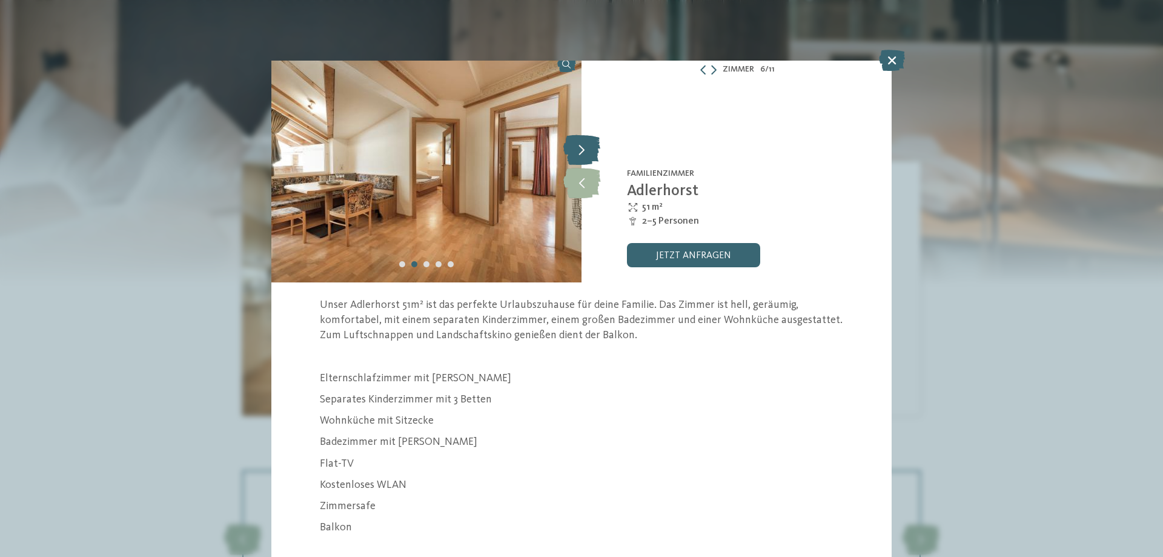
click at [578, 154] on icon at bounding box center [581, 149] width 37 height 30
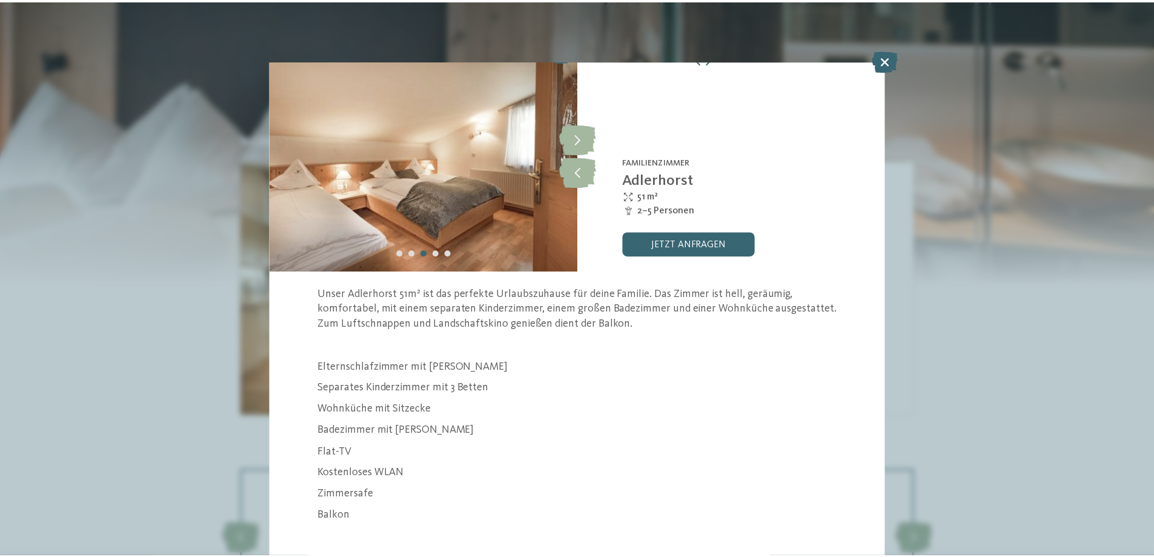
scroll to position [33, 0]
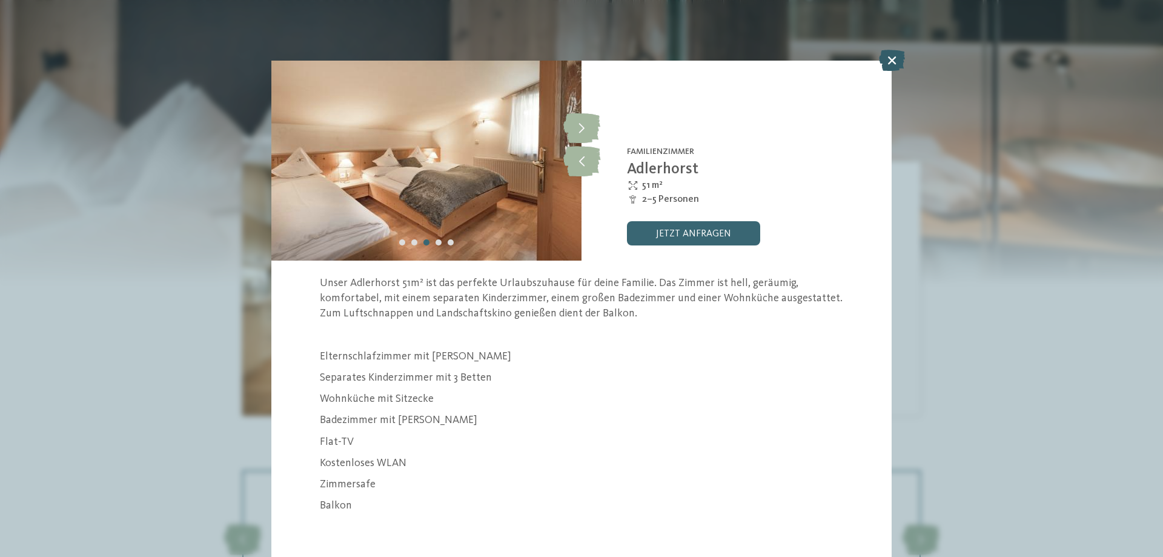
click at [890, 60] on icon at bounding box center [892, 60] width 26 height 21
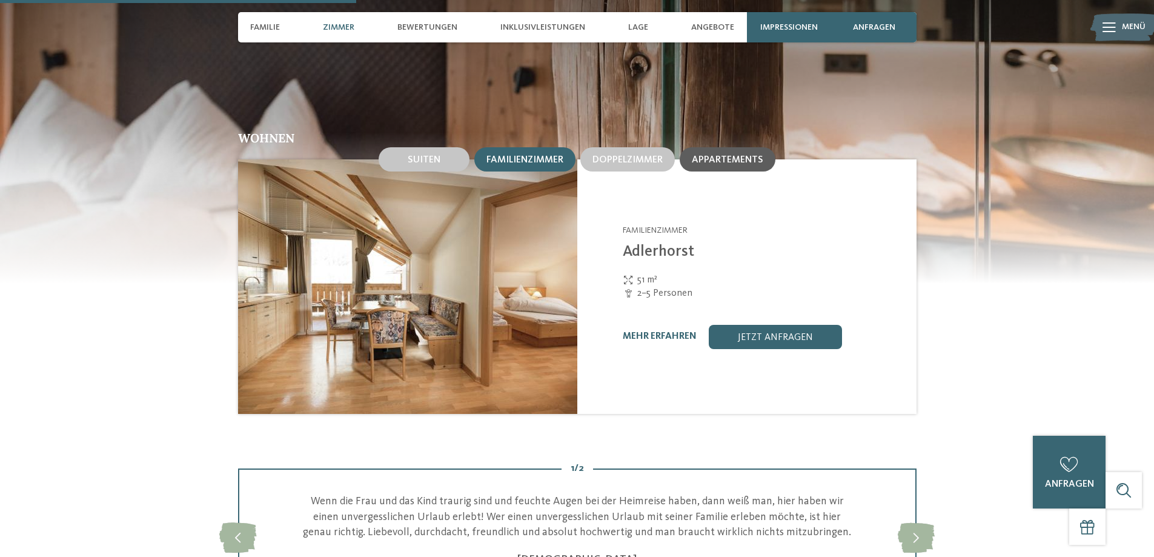
click at [715, 164] on span "Appartements" at bounding box center [727, 160] width 71 height 10
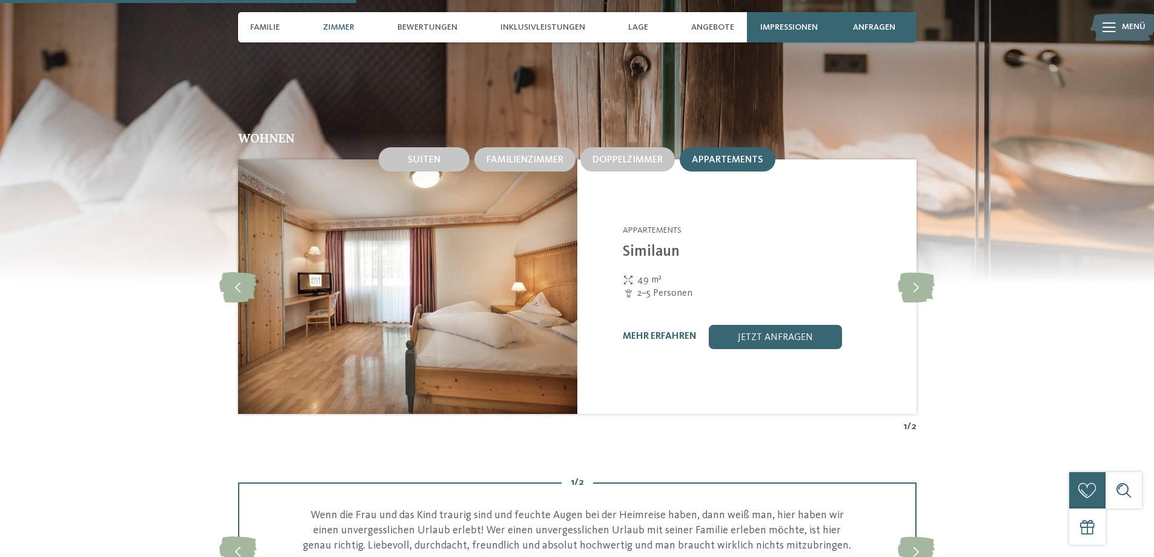
click at [478, 313] on img at bounding box center [407, 286] width 339 height 254
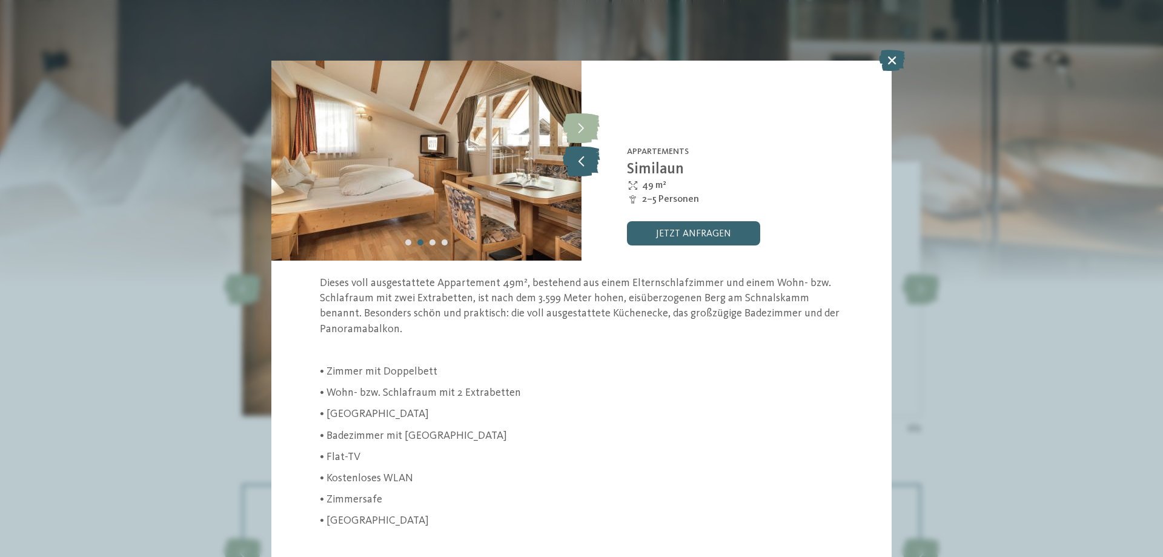
click at [583, 158] on icon at bounding box center [581, 161] width 37 height 30
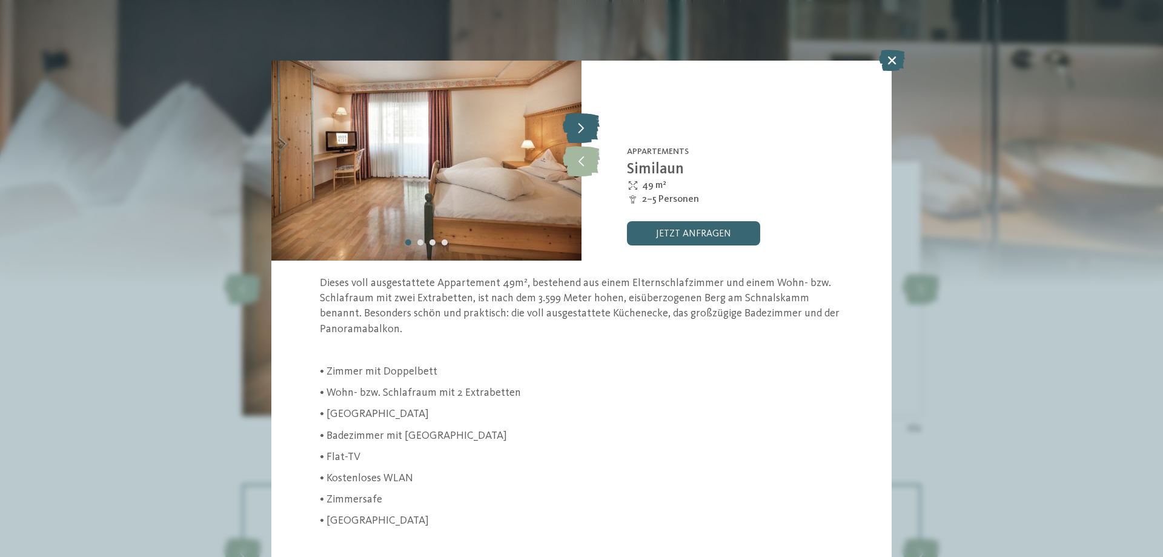
click at [583, 130] on icon at bounding box center [581, 128] width 37 height 30
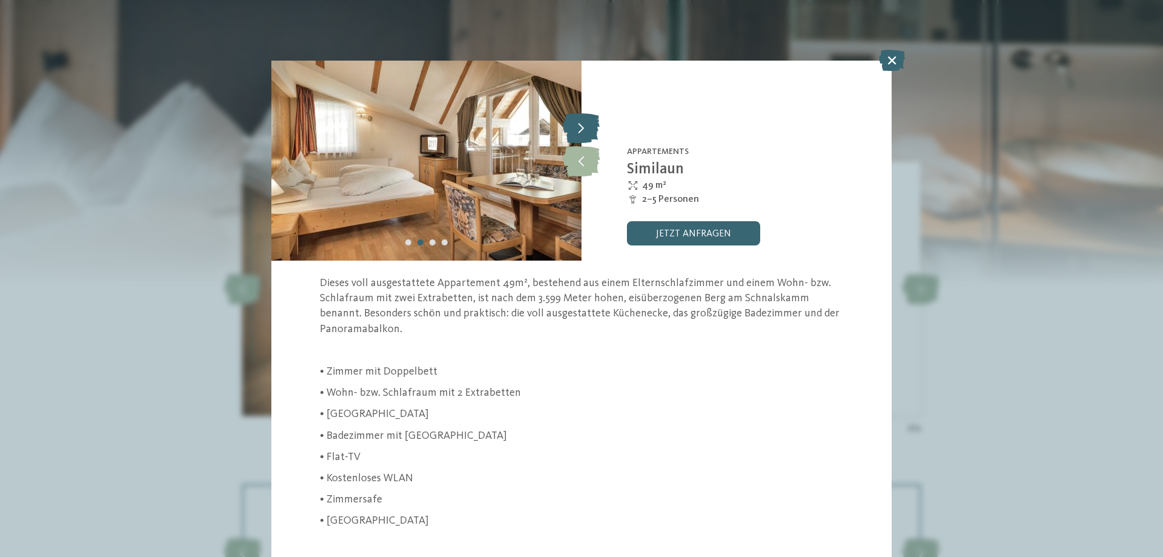
click at [583, 130] on icon at bounding box center [581, 128] width 37 height 30
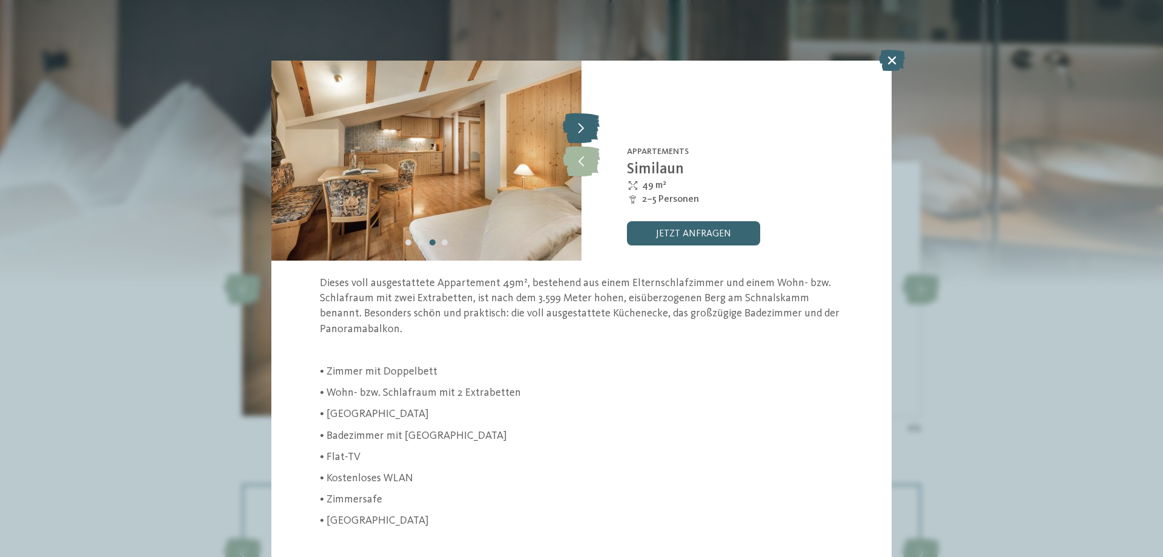
click at [583, 130] on icon at bounding box center [581, 128] width 37 height 30
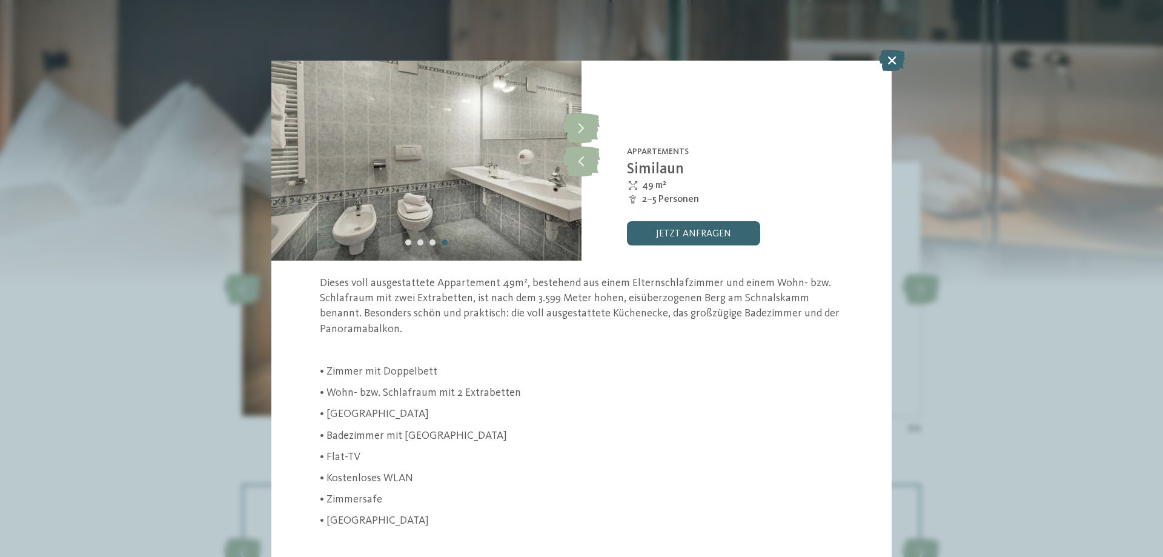
click at [900, 62] on icon at bounding box center [892, 60] width 26 height 21
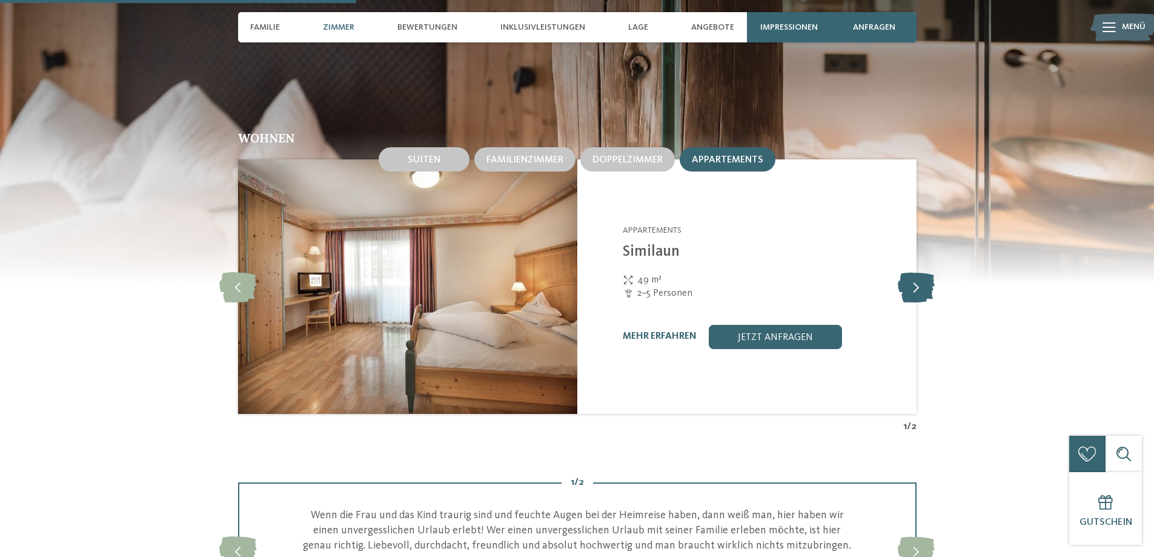
click at [911, 291] on icon at bounding box center [916, 286] width 37 height 30
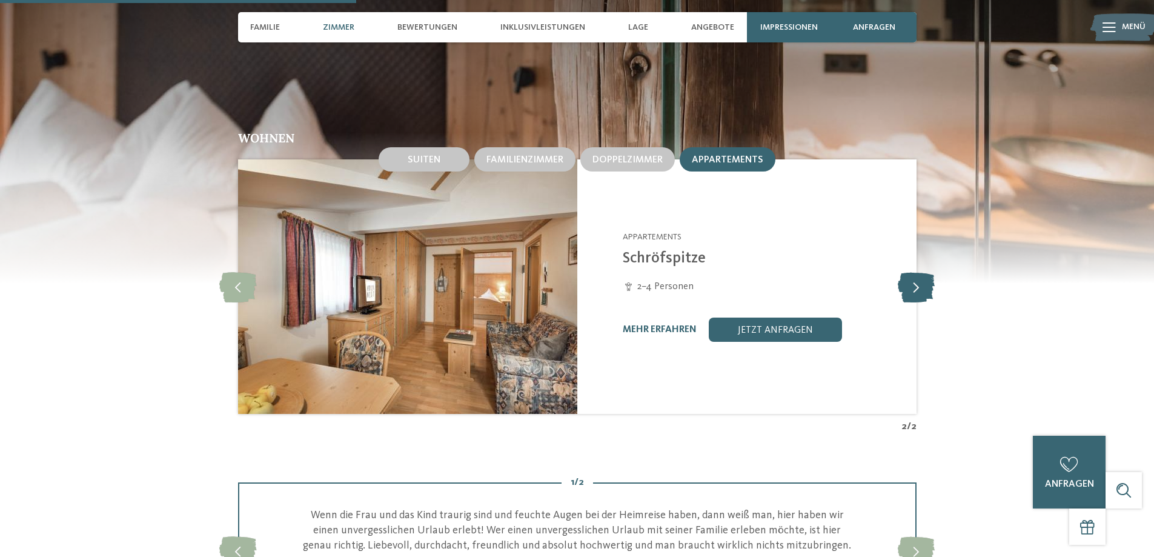
click at [911, 291] on icon at bounding box center [916, 286] width 37 height 30
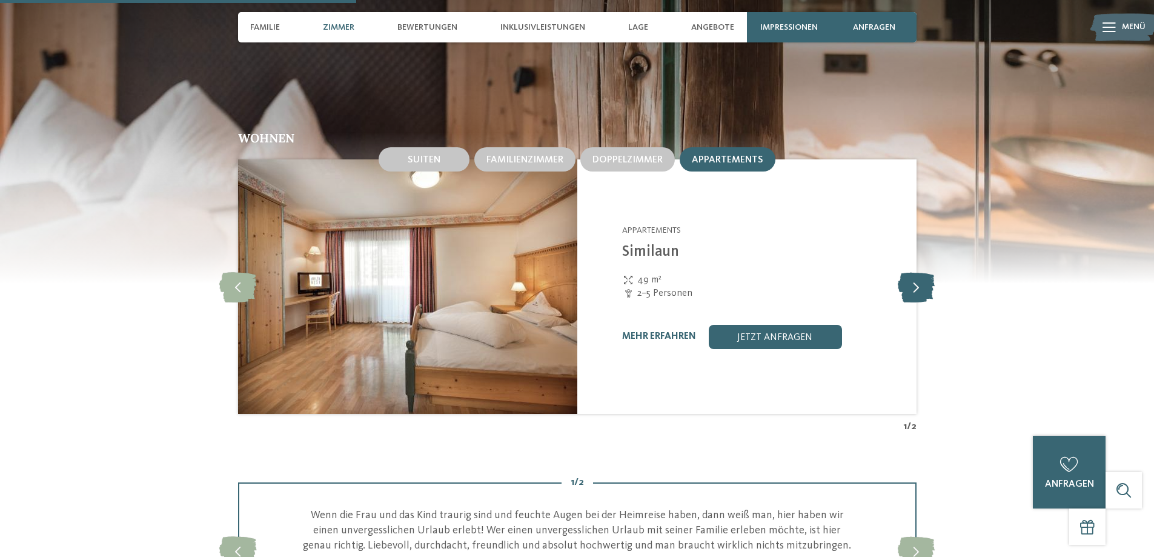
click at [911, 291] on icon at bounding box center [916, 286] width 37 height 30
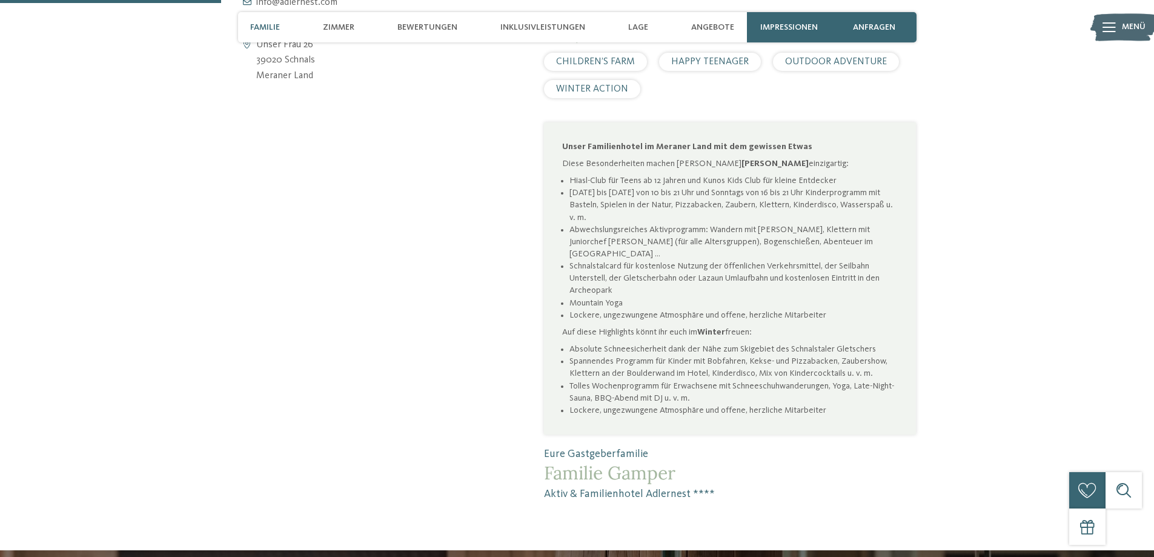
scroll to position [666, 0]
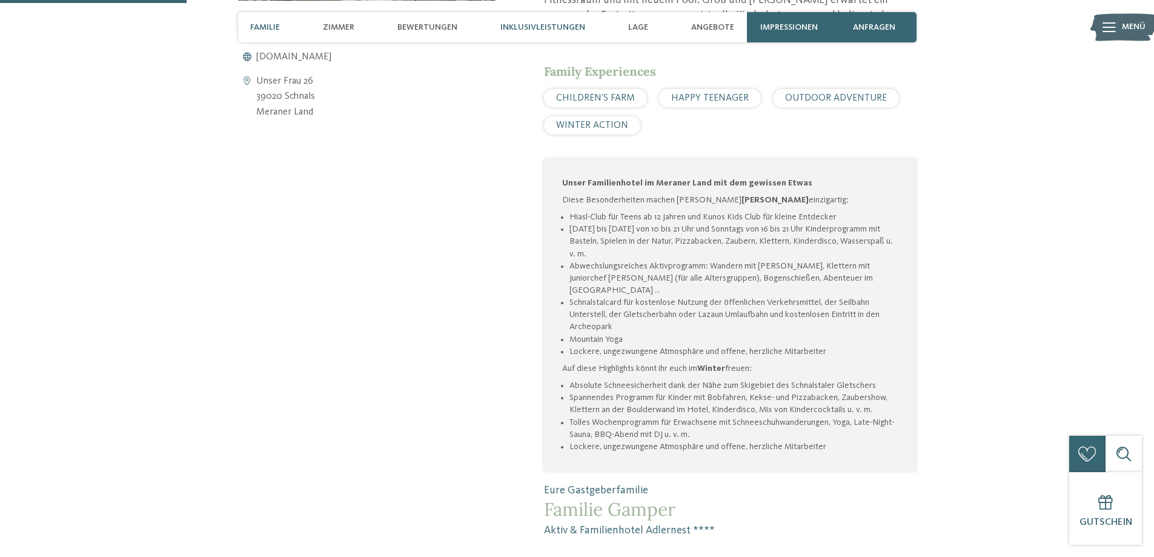
click at [537, 28] on span "Inklusivleistungen" at bounding box center [542, 27] width 85 height 10
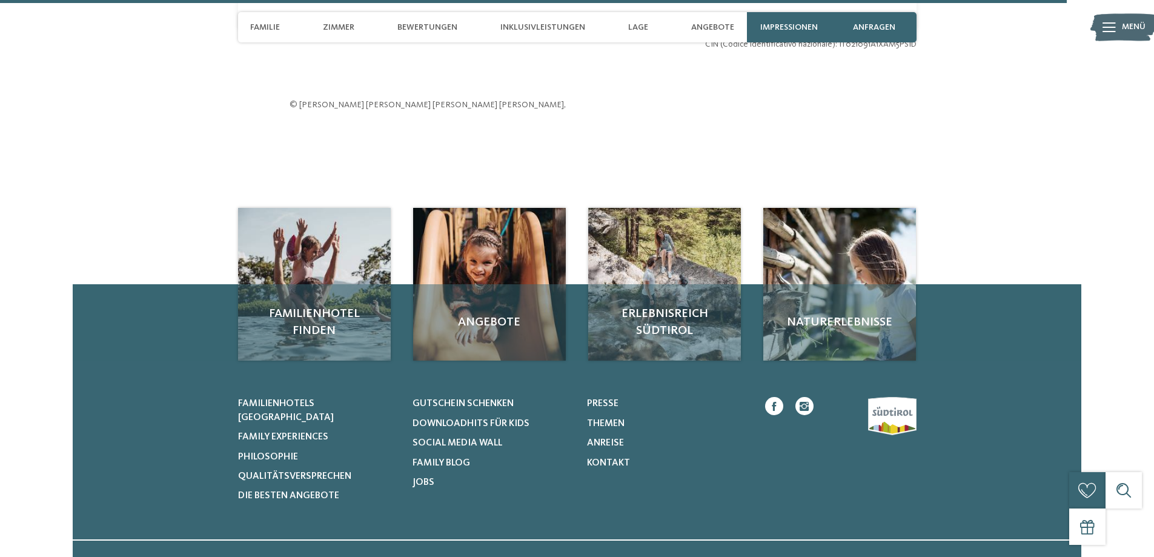
scroll to position [3811, 0]
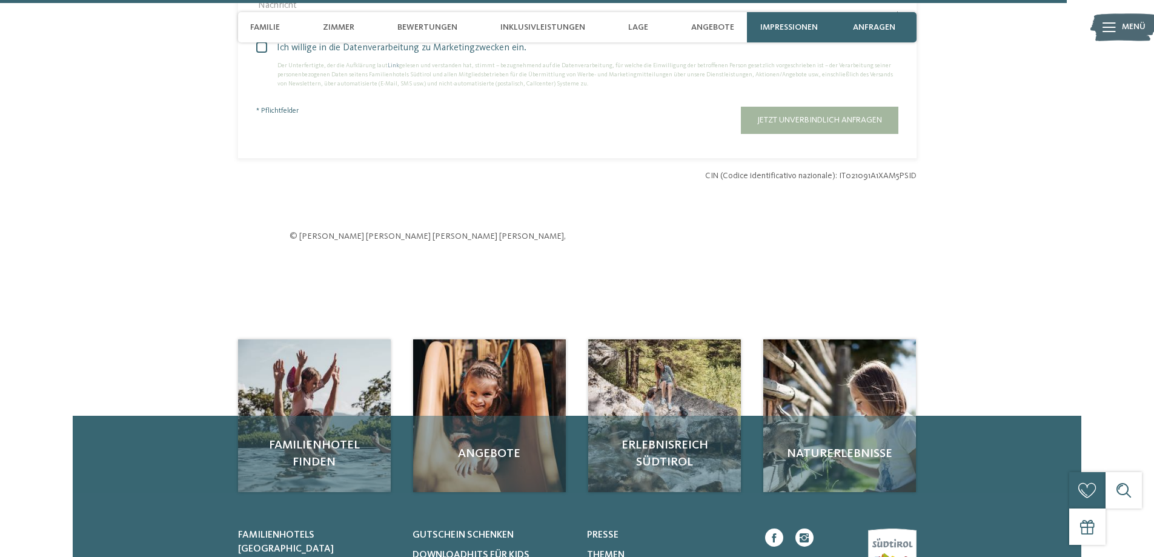
click at [1122, 32] on span "Menü" at bounding box center [1134, 27] width 24 height 12
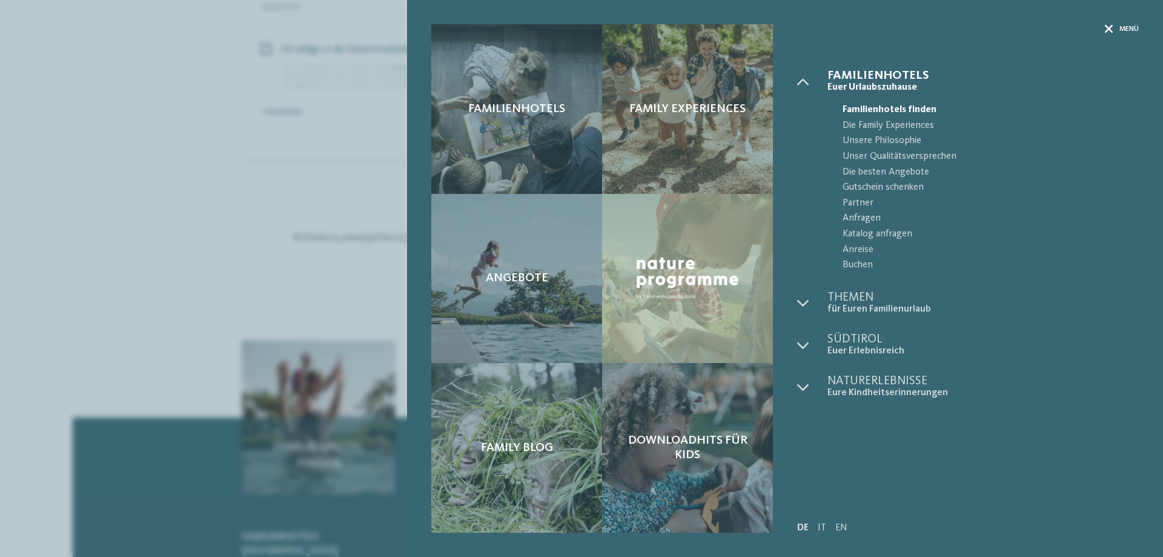
click at [1115, 27] on div "Menü" at bounding box center [1122, 29] width 34 height 10
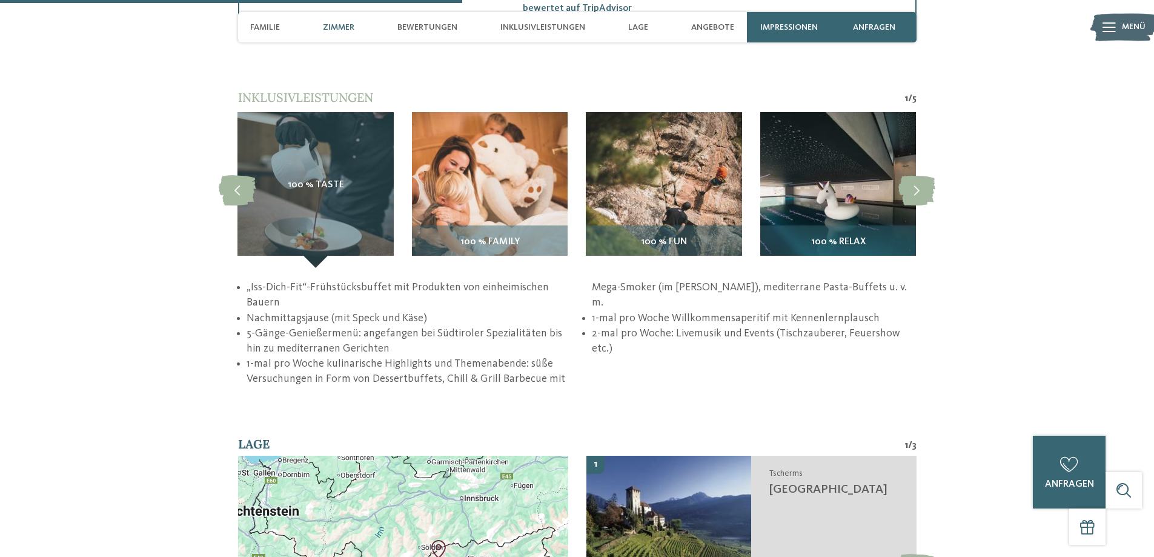
scroll to position [1631, 0]
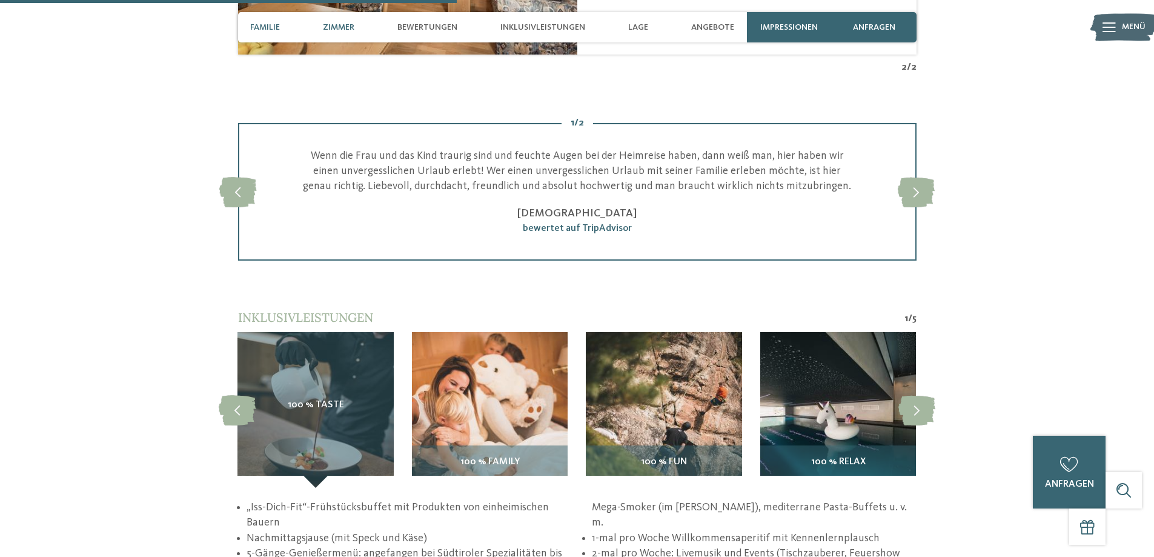
click at [258, 22] on span "Familie" at bounding box center [265, 27] width 30 height 10
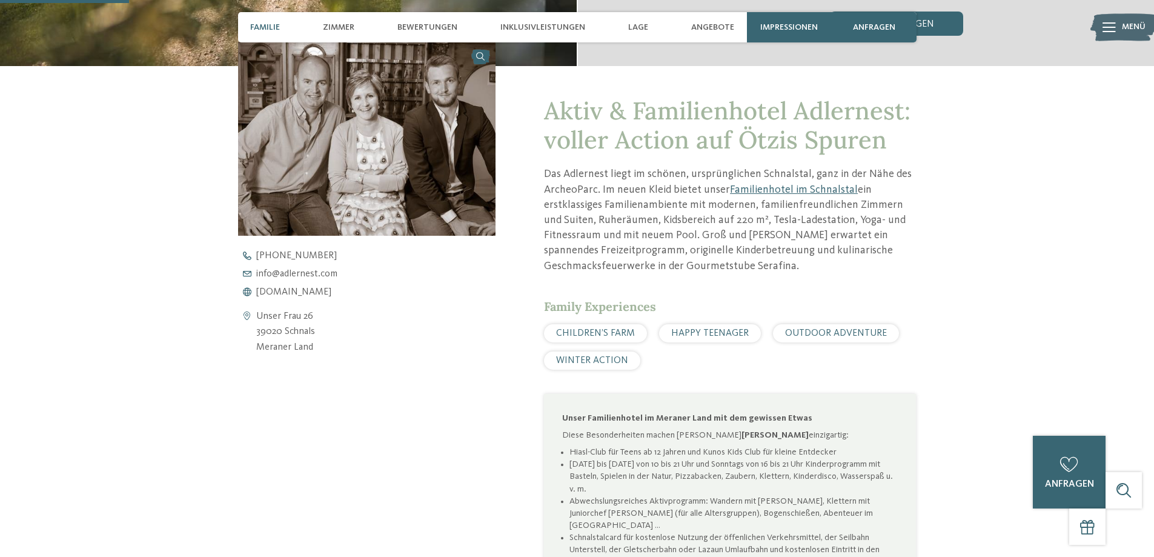
scroll to position [431, 0]
click at [423, 28] on span "Bewertungen" at bounding box center [427, 27] width 60 height 10
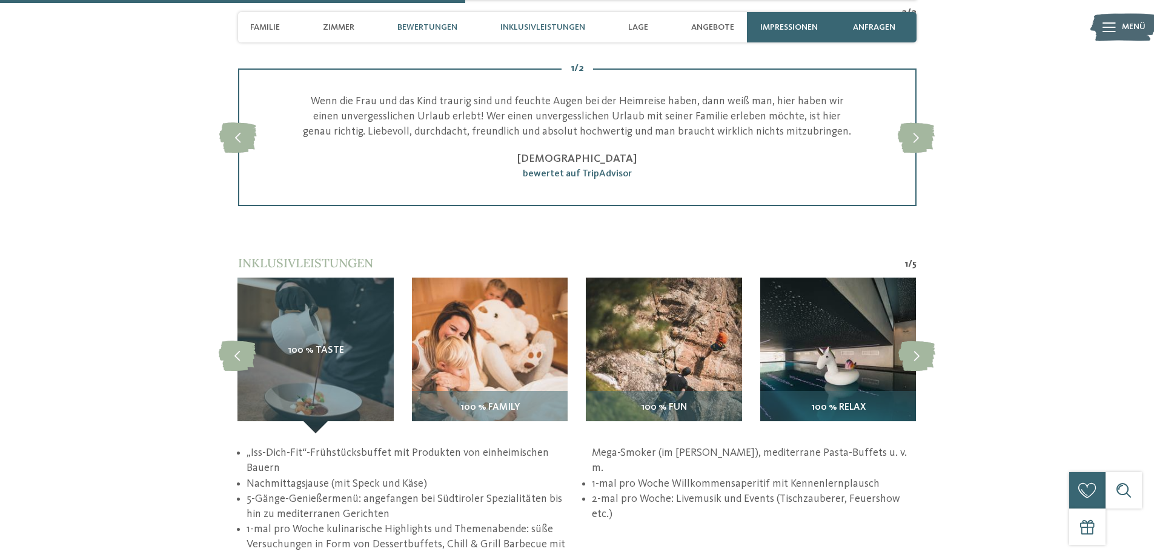
scroll to position [1687, 0]
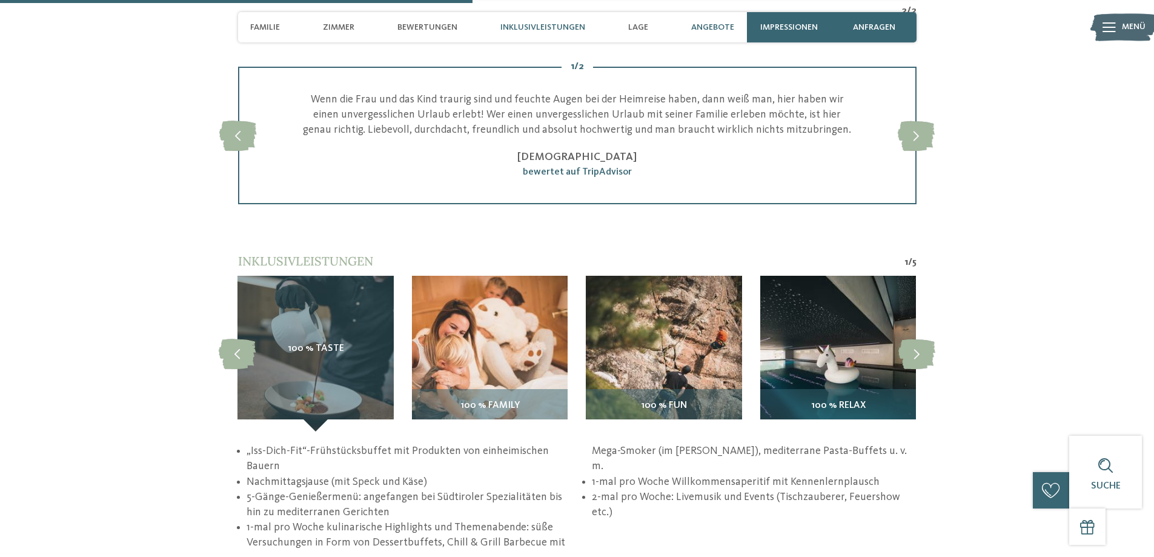
click at [717, 29] on span "Angebote" at bounding box center [712, 27] width 43 height 10
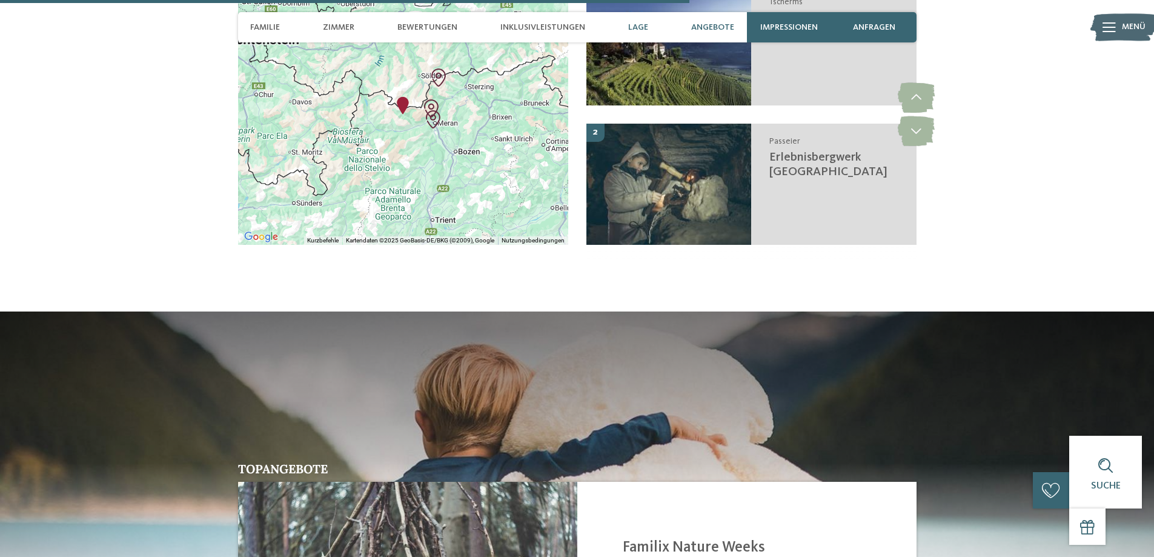
scroll to position [2536, 0]
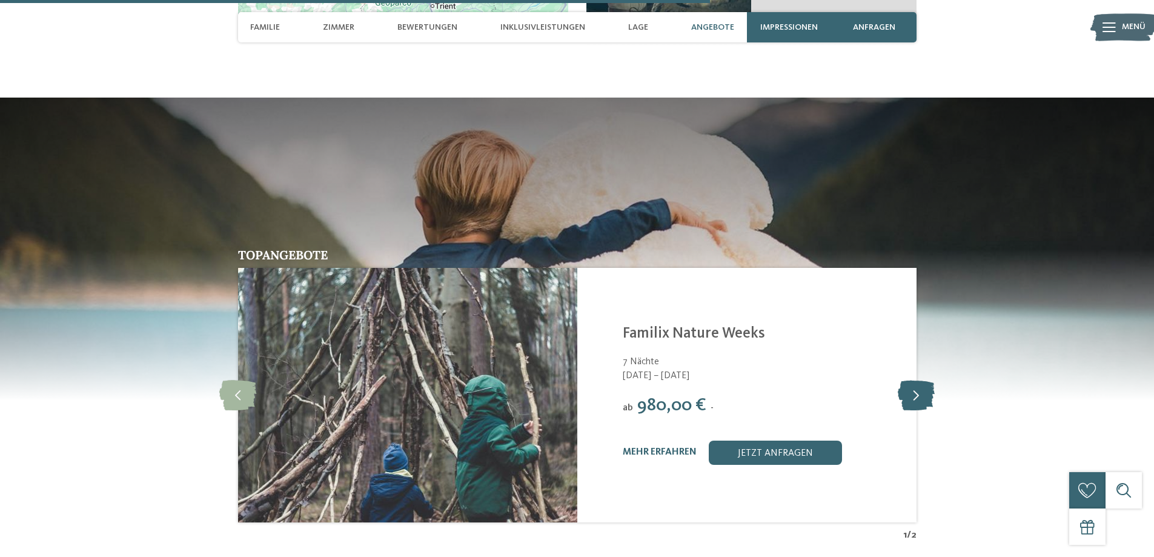
click at [918, 380] on icon at bounding box center [916, 395] width 37 height 30
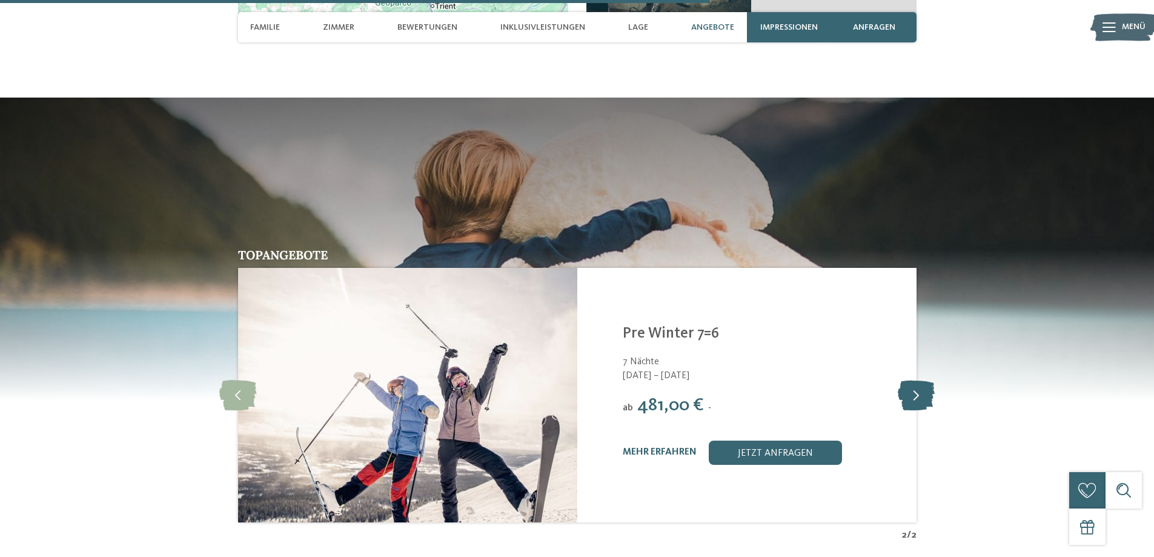
click at [918, 380] on icon at bounding box center [916, 395] width 37 height 30
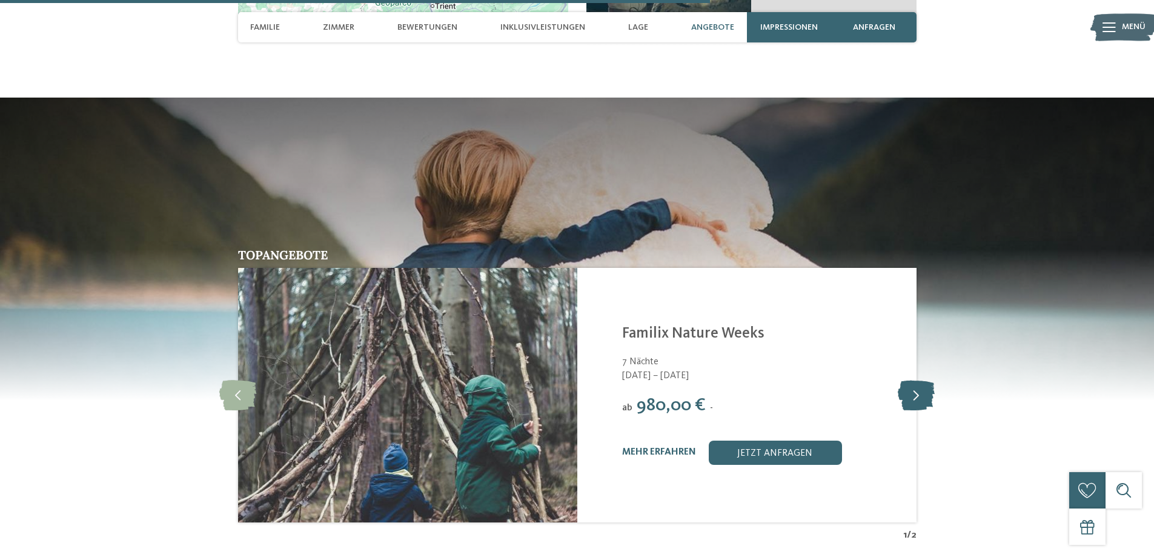
click at [918, 380] on icon at bounding box center [916, 395] width 37 height 30
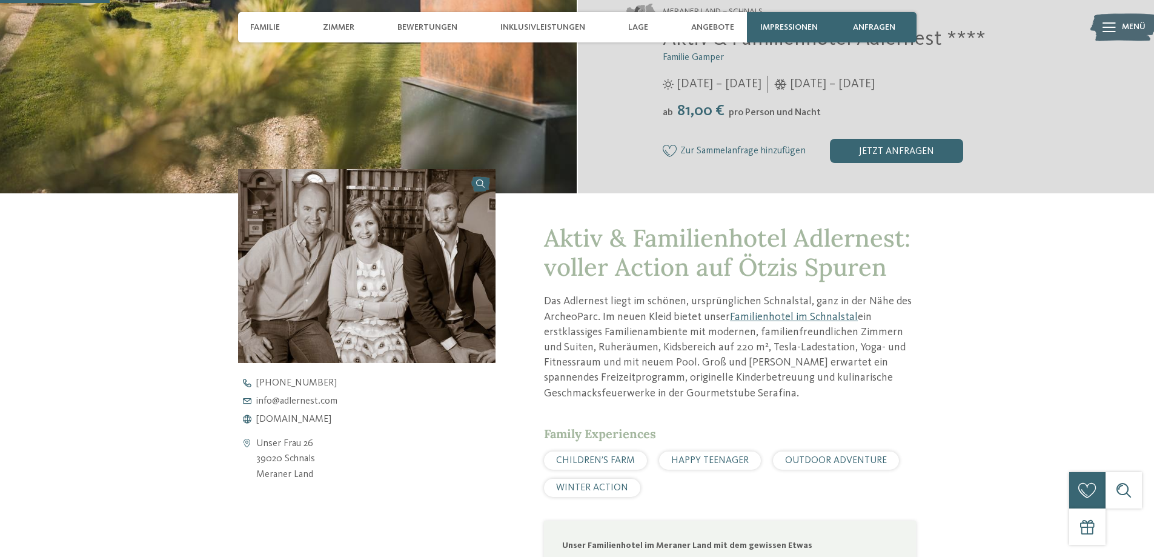
scroll to position [303, 0]
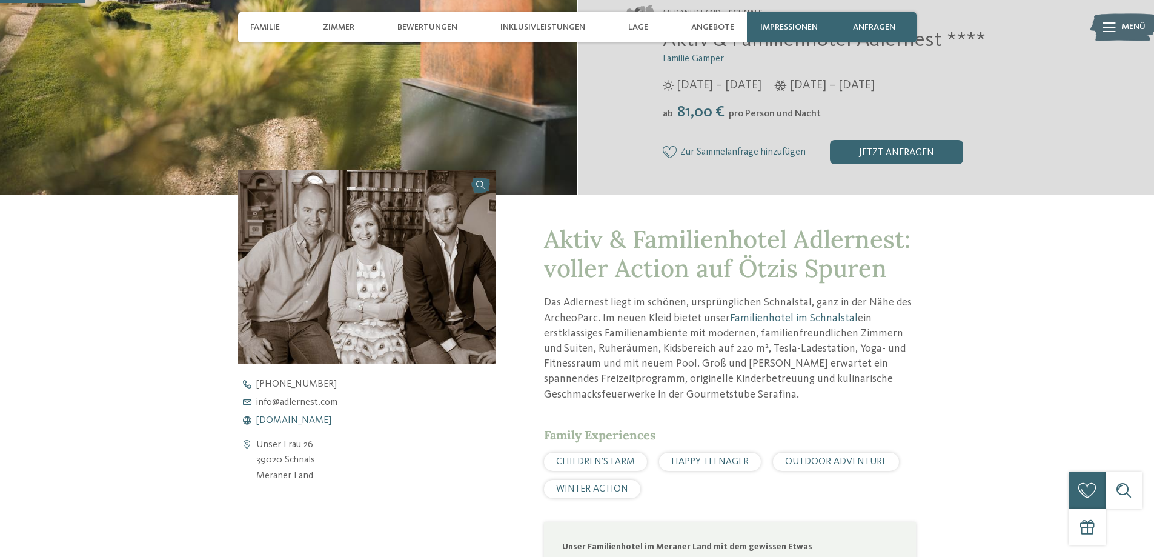
click at [285, 418] on span "www.adlernest.com" at bounding box center [293, 420] width 75 height 10
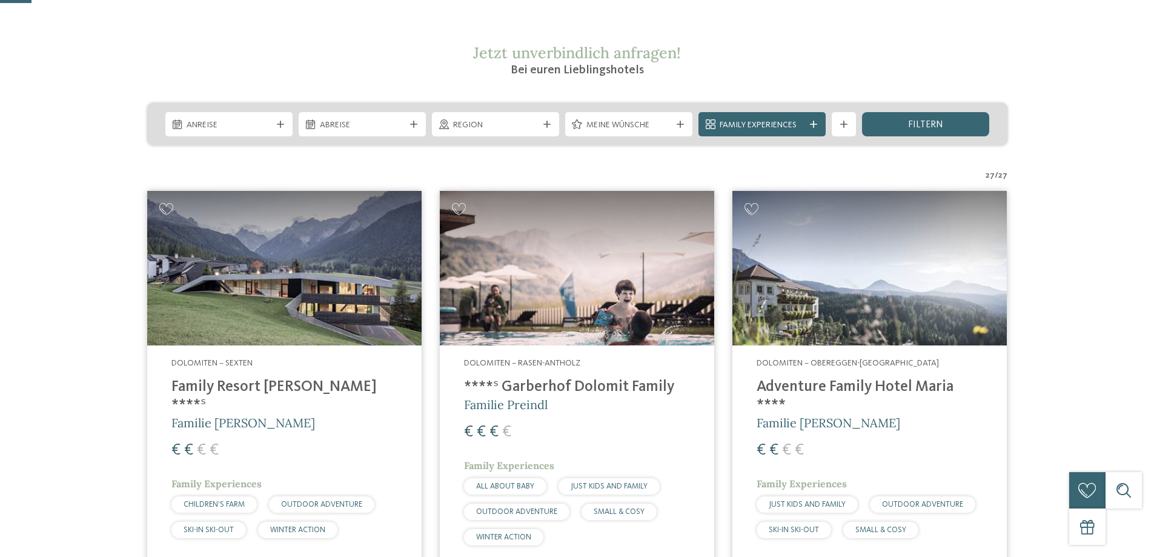
scroll to position [242, 0]
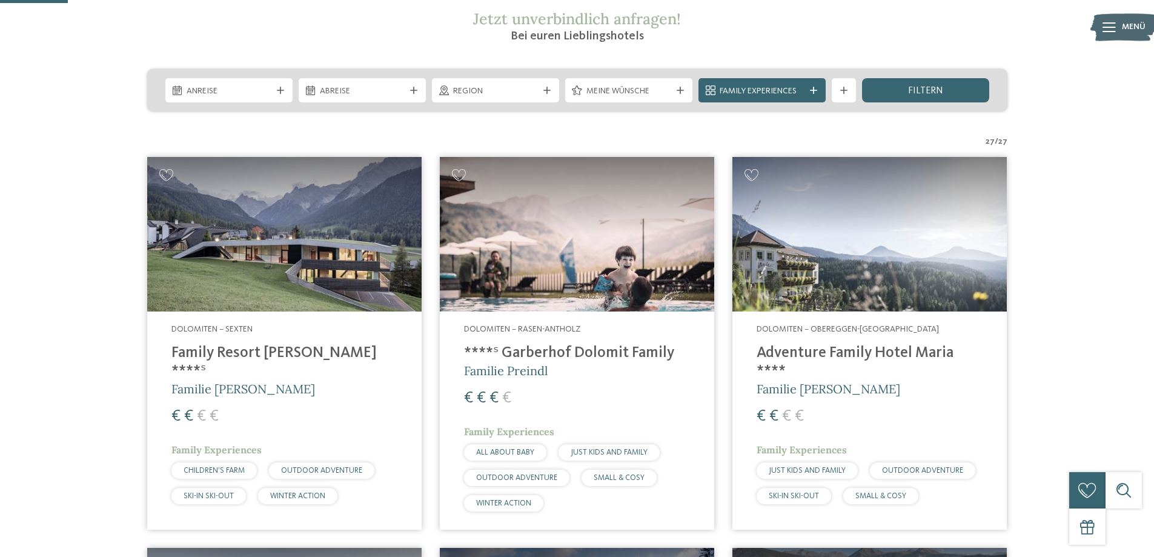
click at [320, 277] on img at bounding box center [284, 234] width 274 height 154
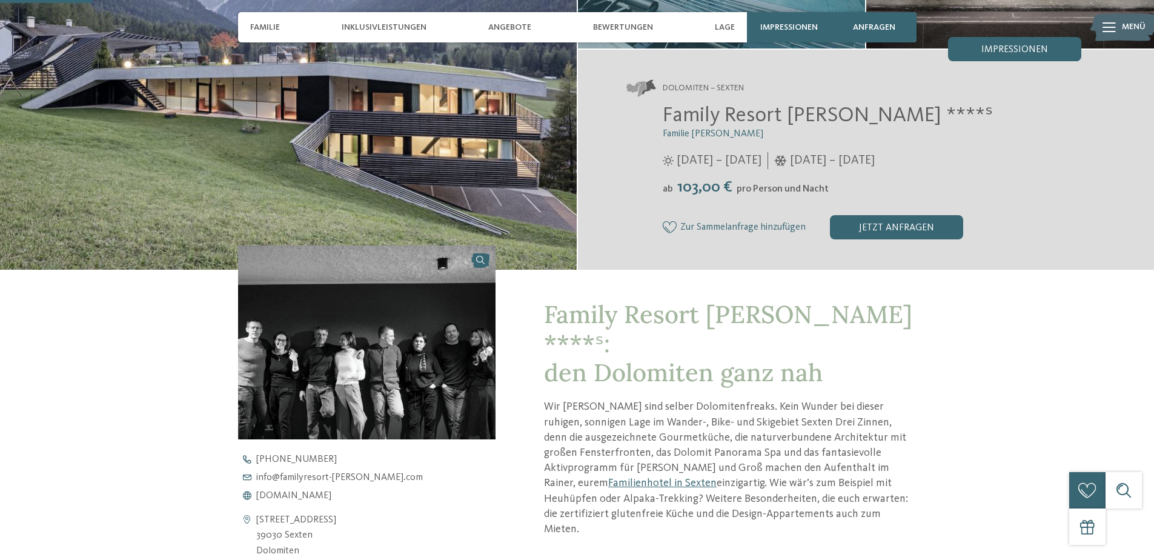
scroll to position [363, 0]
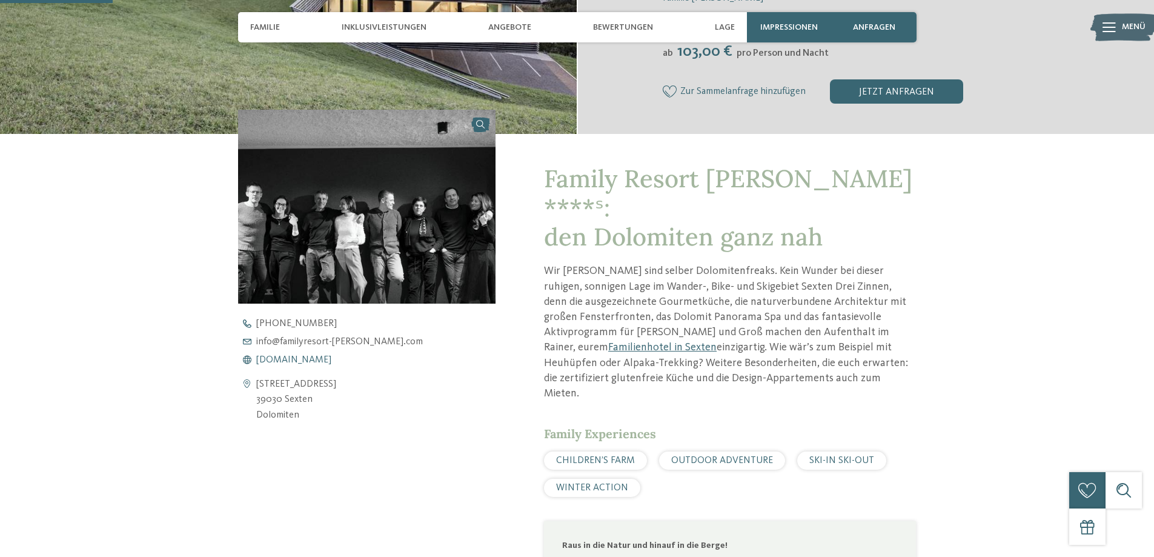
click at [315, 359] on span "[DOMAIN_NAME]" at bounding box center [293, 360] width 75 height 10
